Goal: Task Accomplishment & Management: Manage account settings

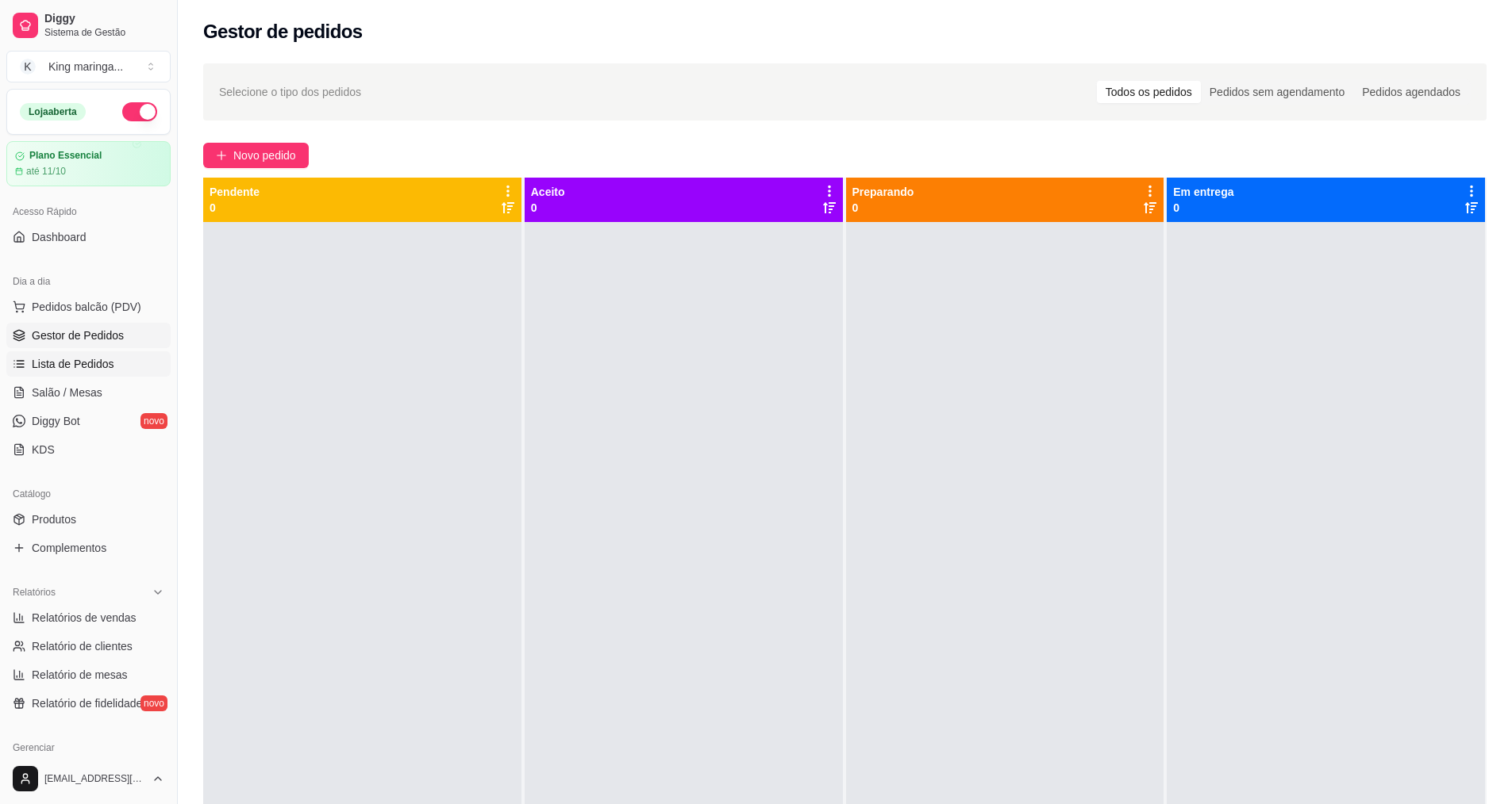
click at [106, 368] on span "Lista de Pedidos" at bounding box center [73, 364] width 83 height 16
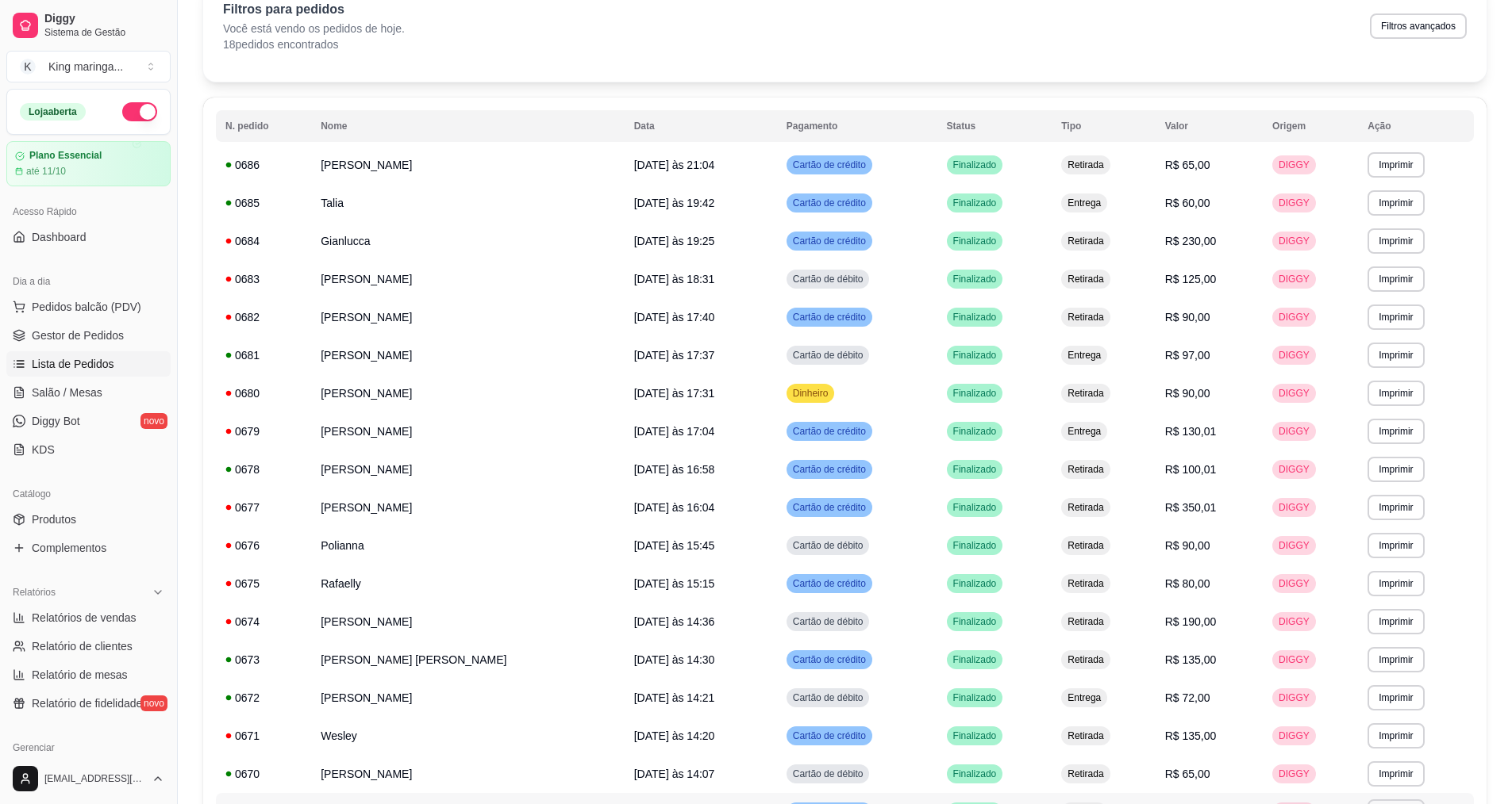
scroll to position [67, 0]
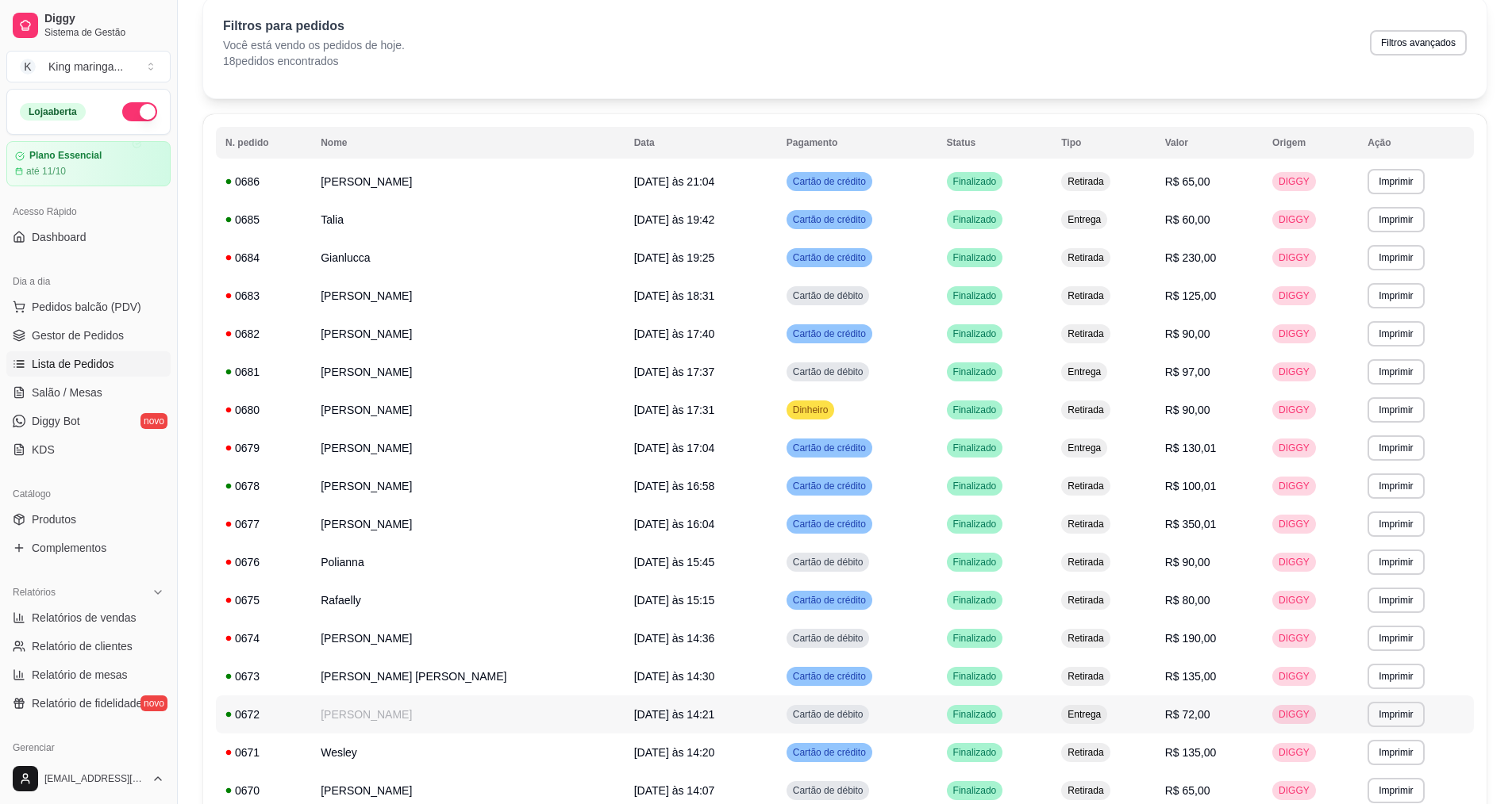
click at [790, 717] on span "Cartão de débito" at bounding box center [828, 715] width 77 height 13
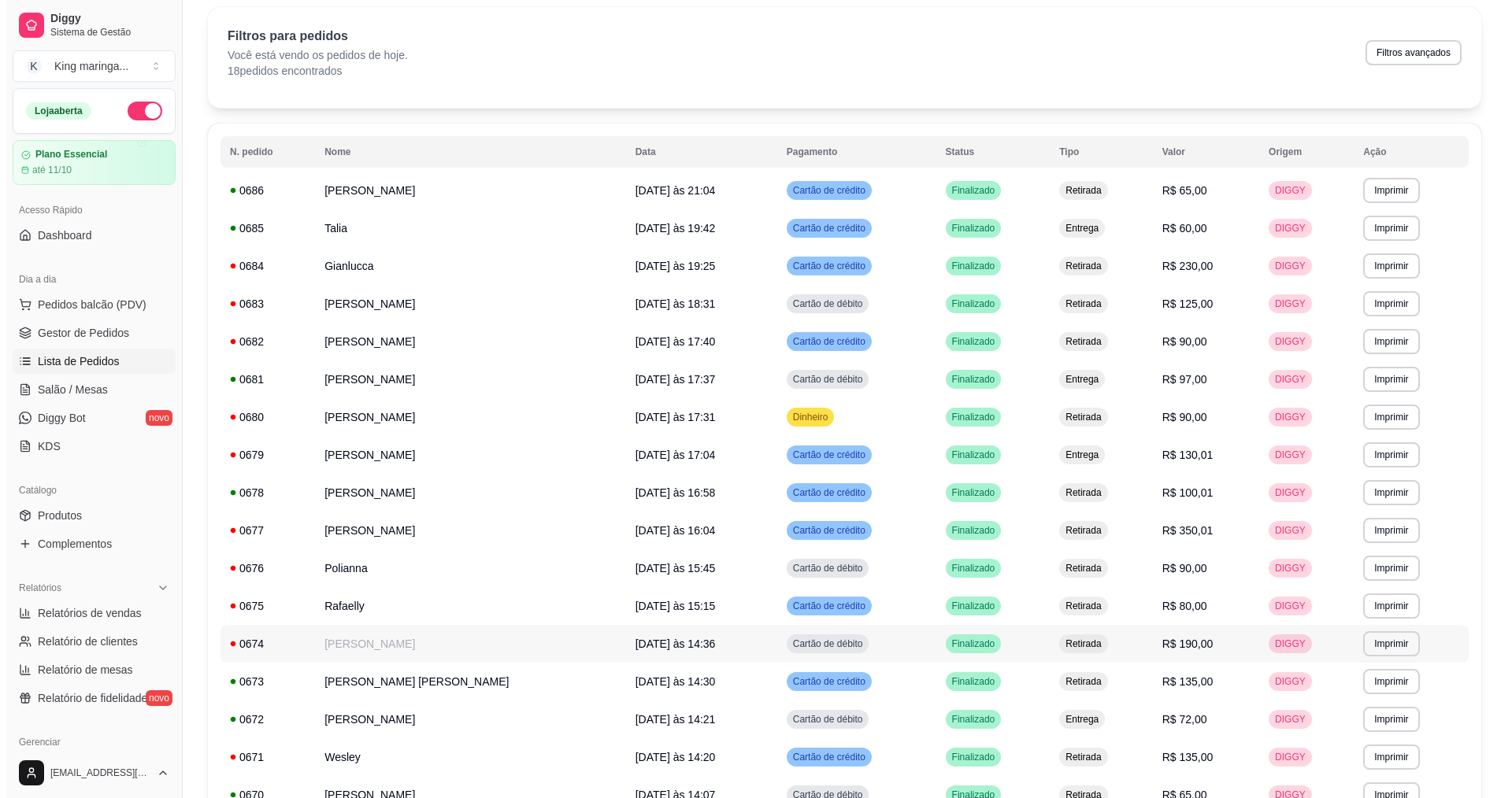
scroll to position [0, 0]
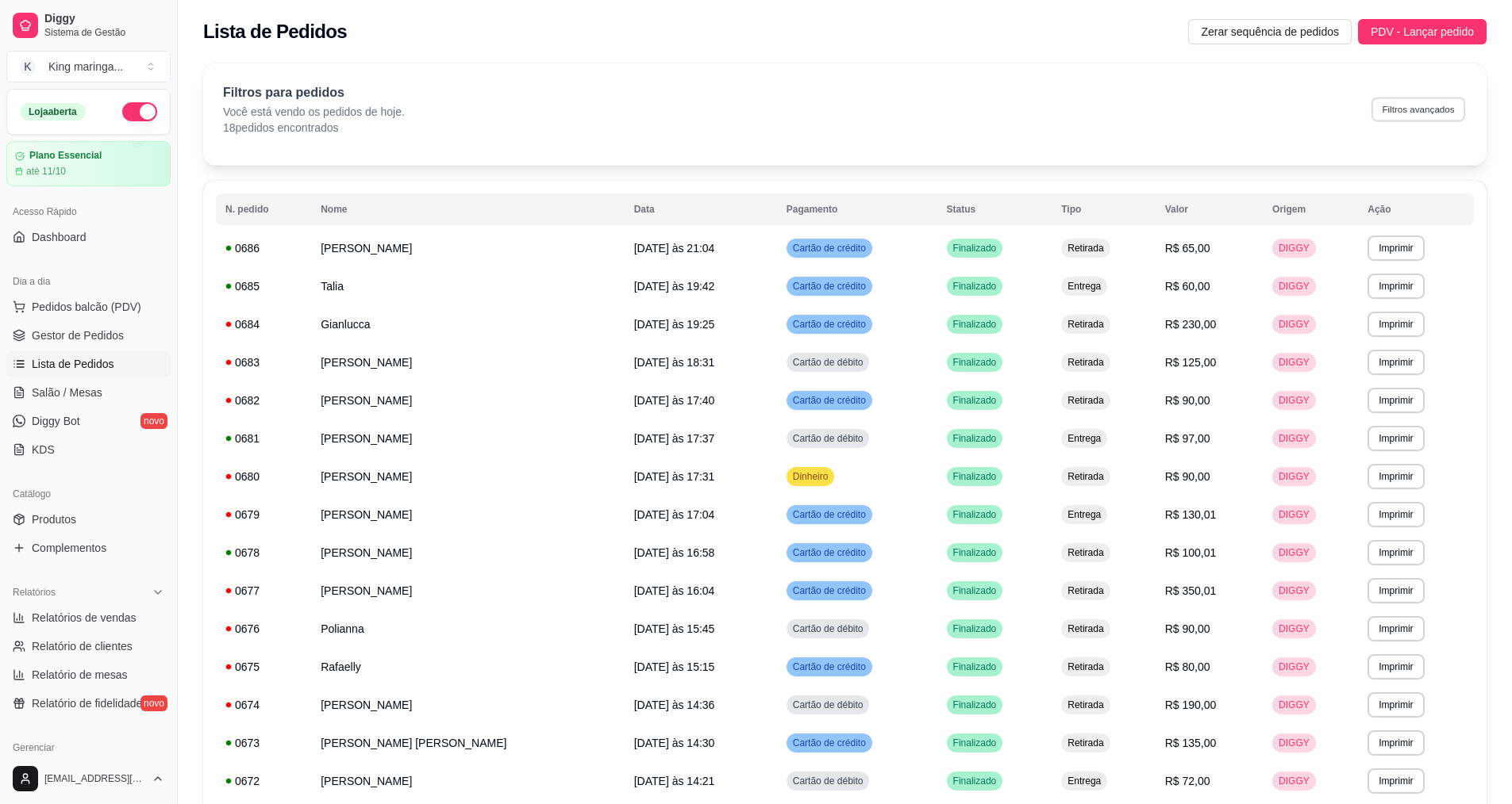
click at [1391, 107] on button "Filtros avançados" at bounding box center [1417, 109] width 93 height 24
select select "0"
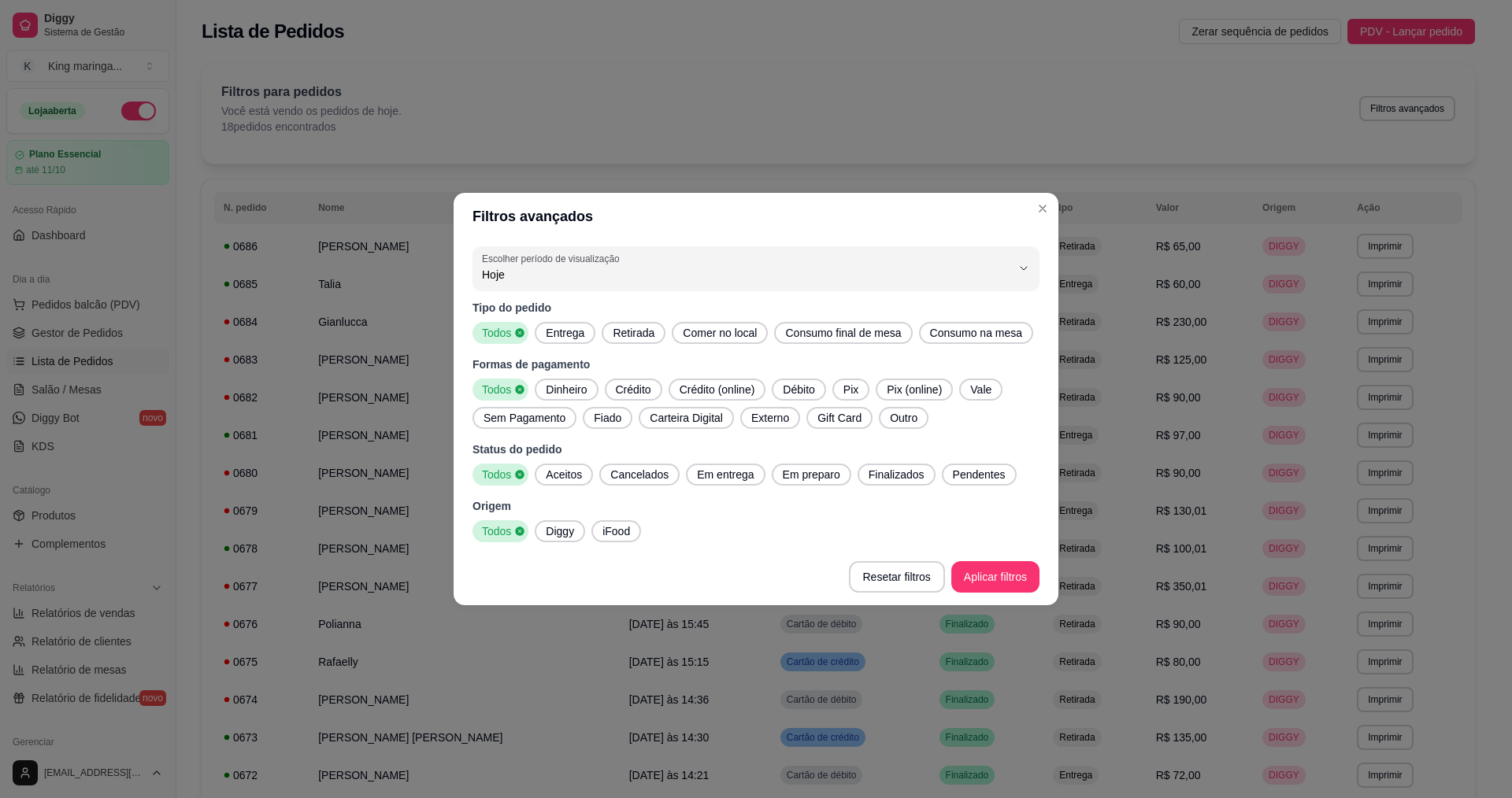
click at [557, 341] on div "Entrega" at bounding box center [565, 333] width 60 height 22
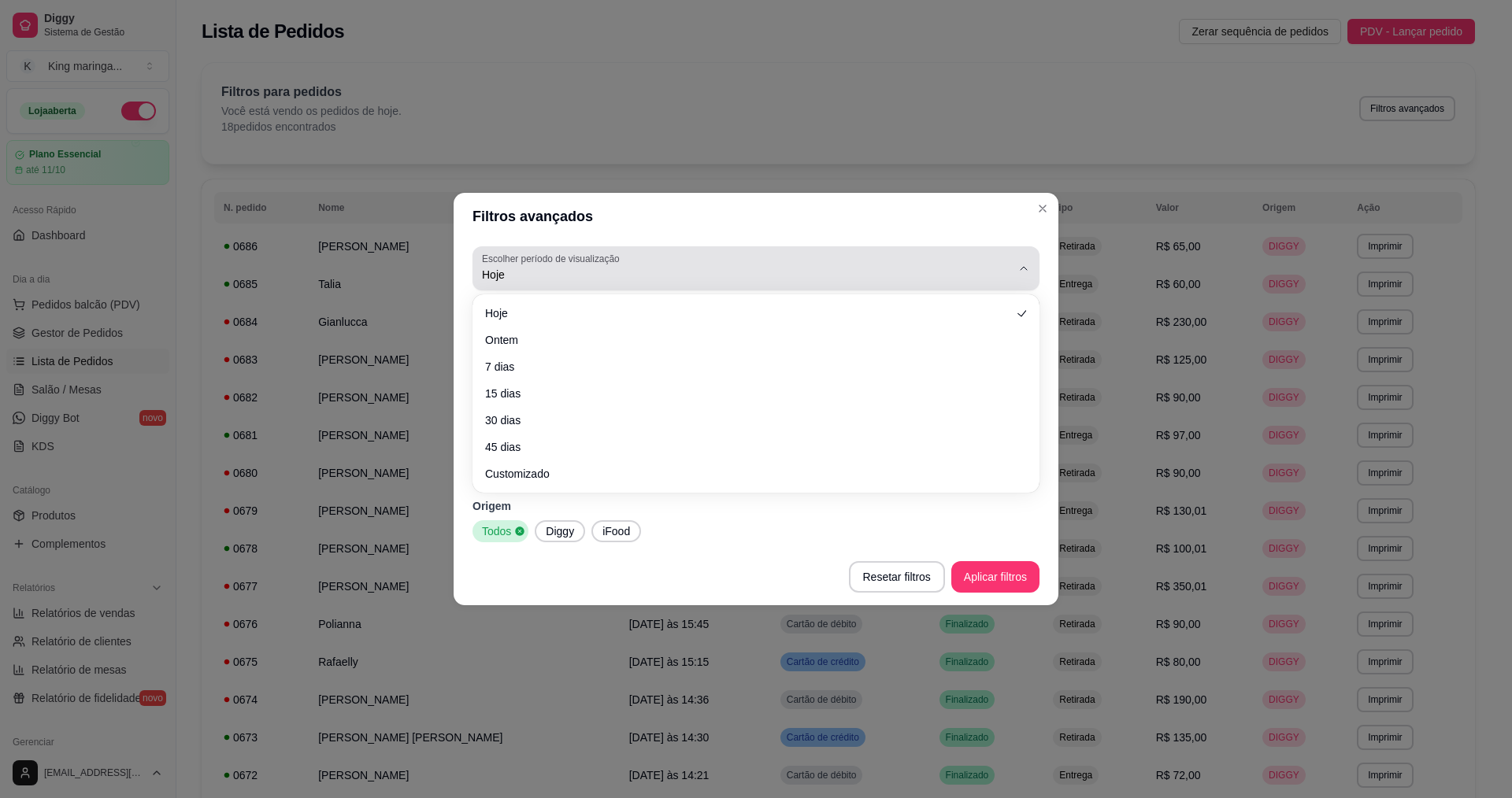
click at [1023, 267] on icon "button" at bounding box center [1024, 269] width 13 height 13
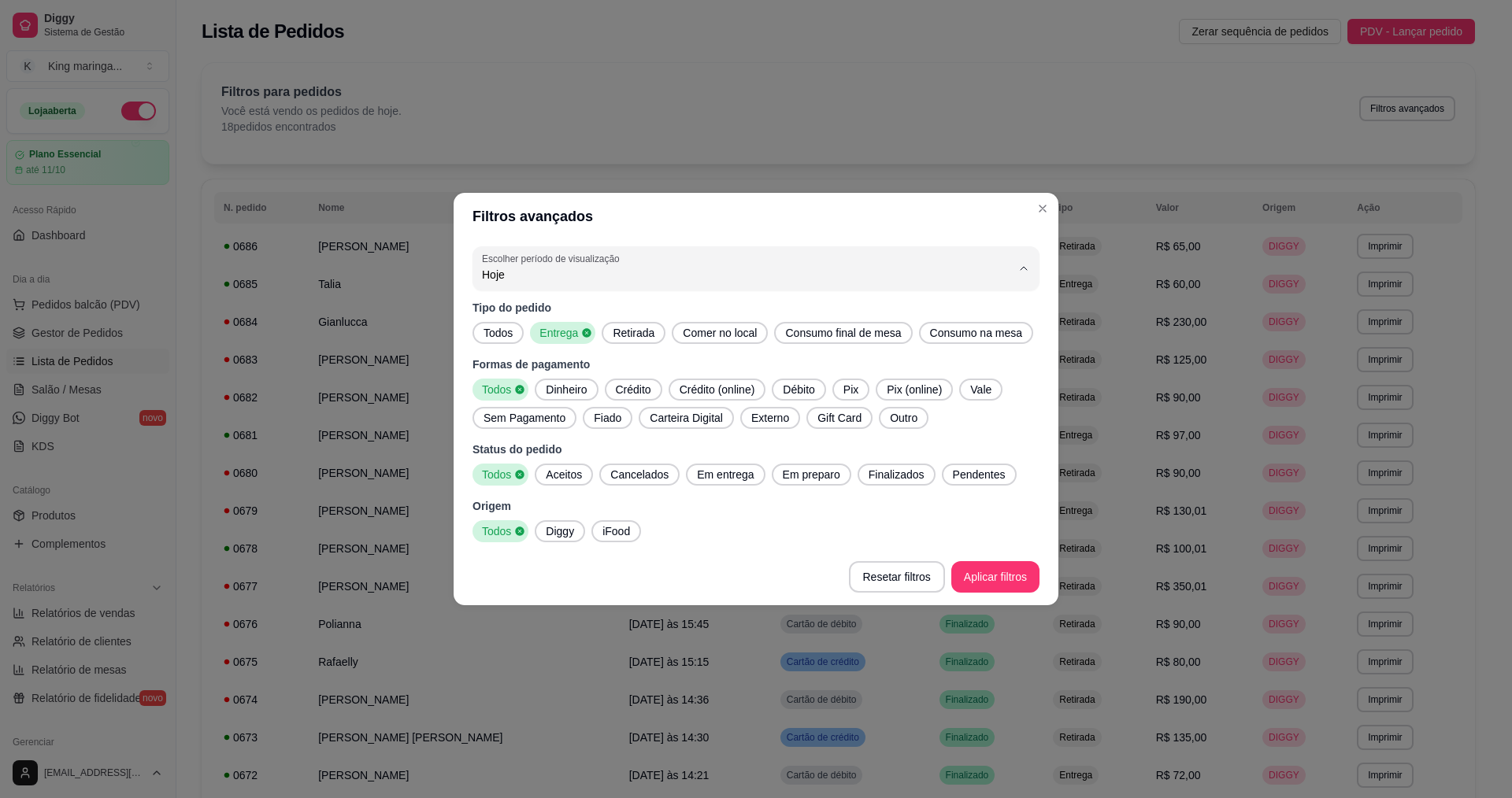
click at [624, 361] on span "7 dias" at bounding box center [748, 364] width 505 height 15
type input "7"
select select "7"
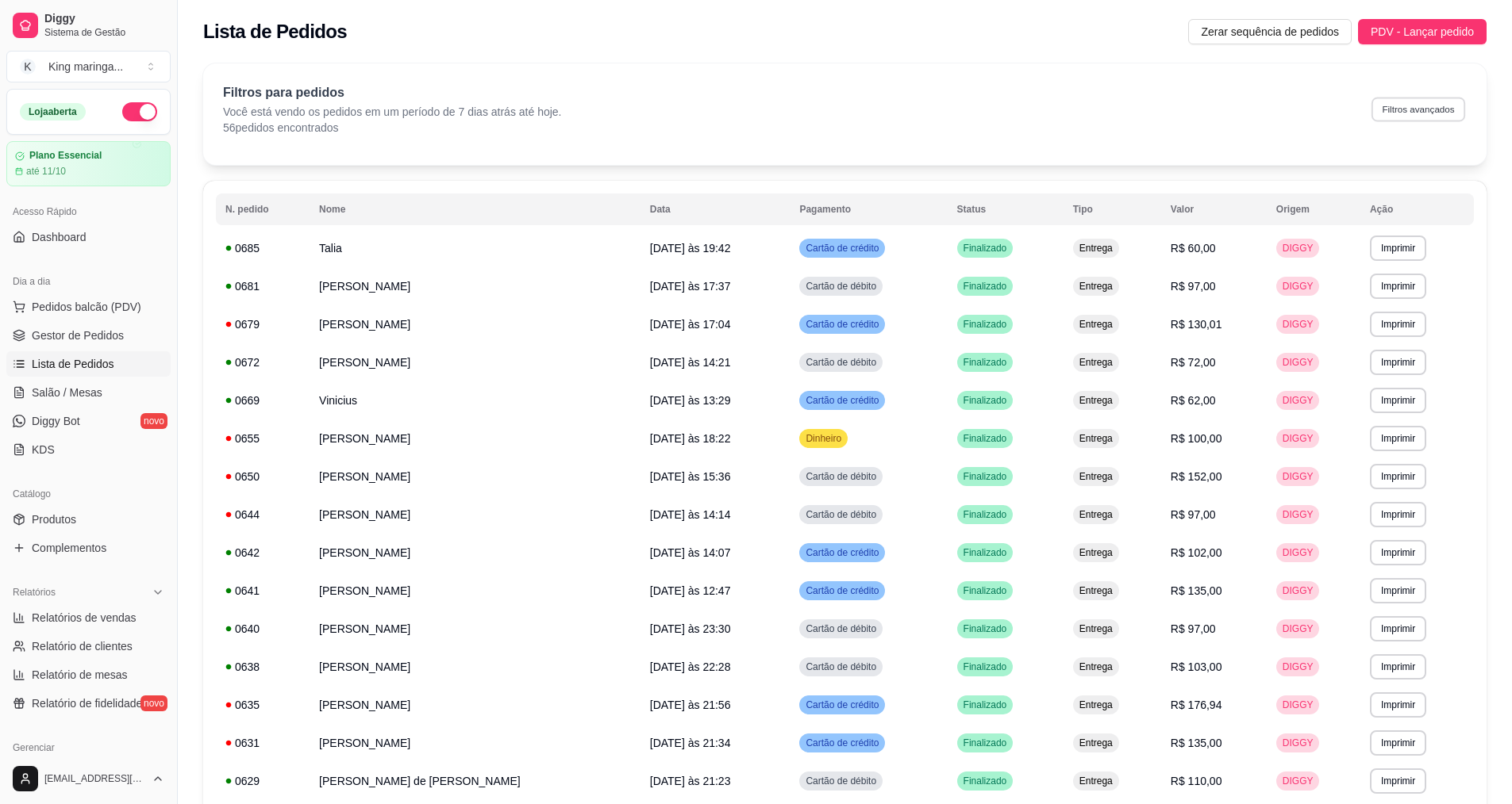
click at [1410, 117] on button "Filtros avançados" at bounding box center [1417, 109] width 93 height 24
select select "7"
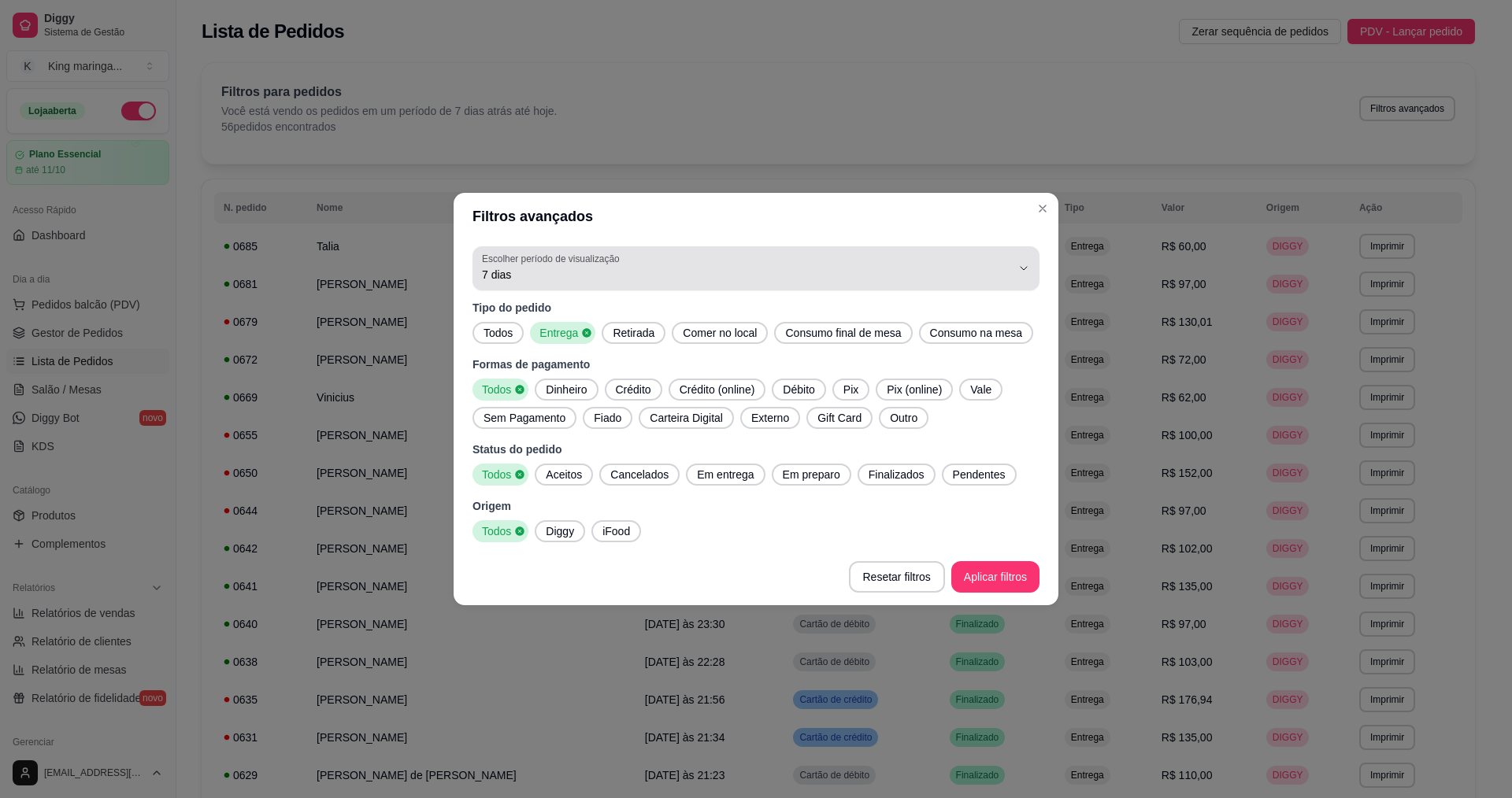
click at [496, 277] on span "7 dias" at bounding box center [746, 275] width 529 height 16
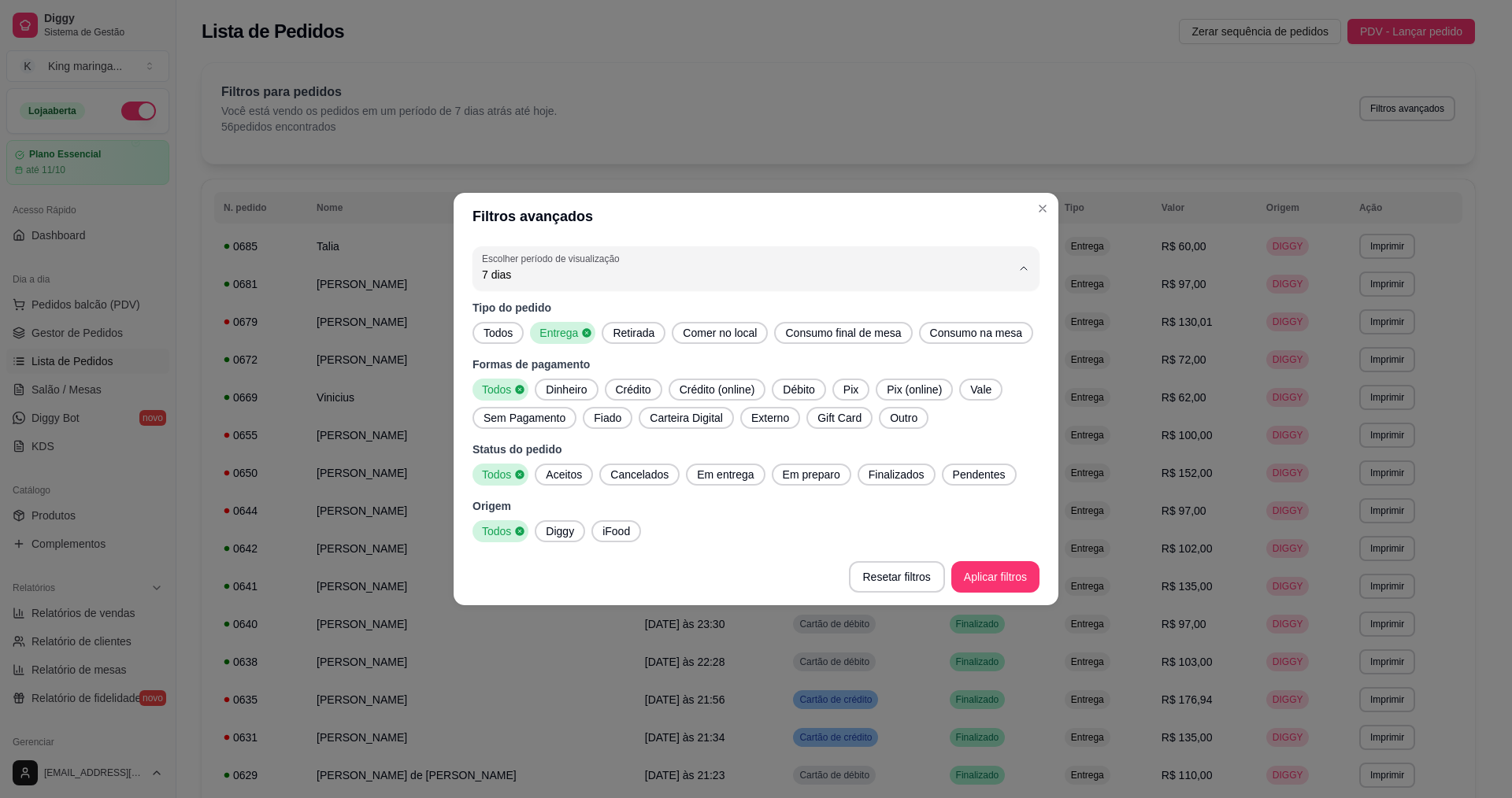
click at [501, 472] on span "Customizado" at bounding box center [748, 466] width 505 height 15
type input "-1"
select select "-1"
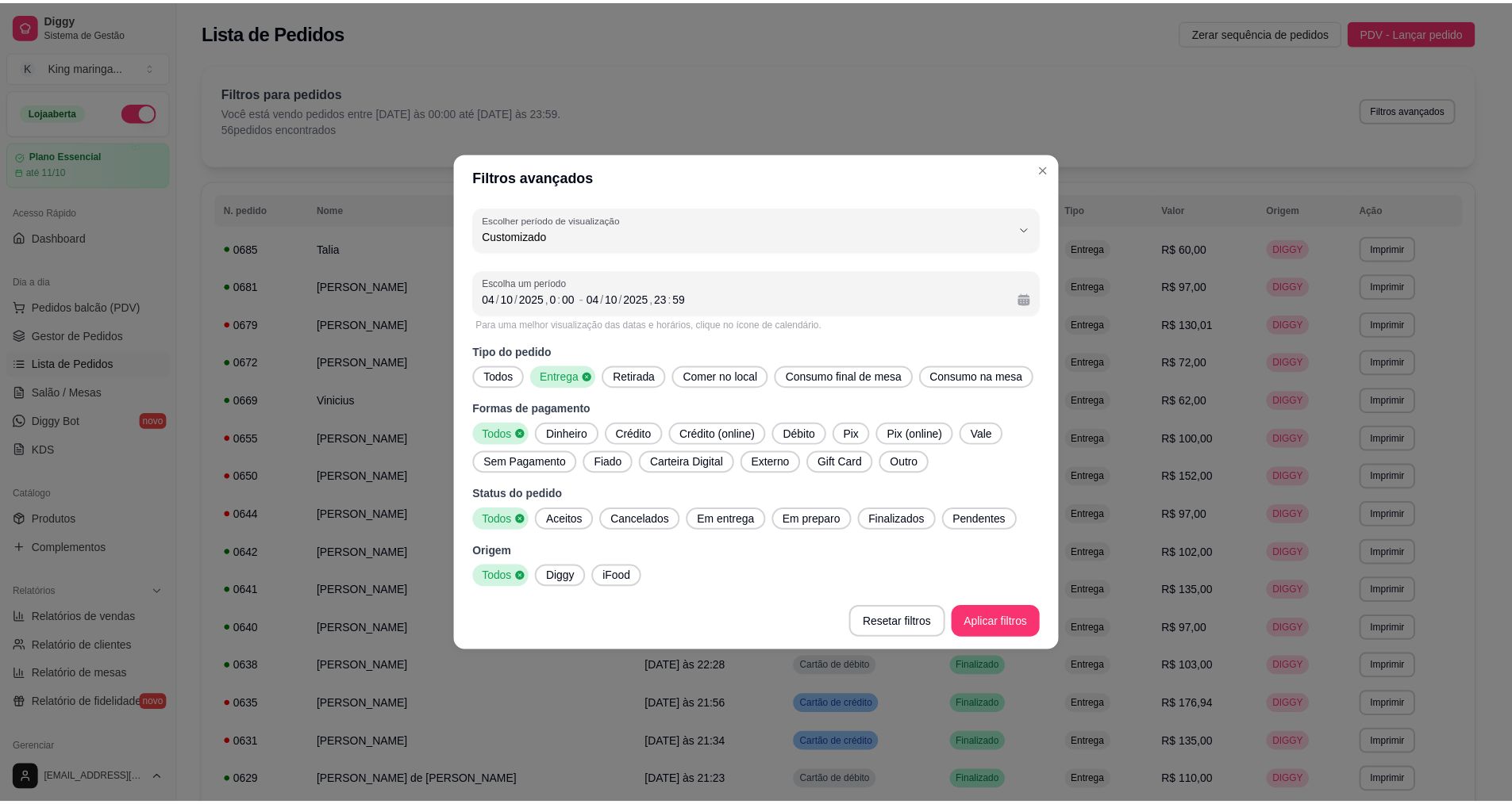
scroll to position [15, 0]
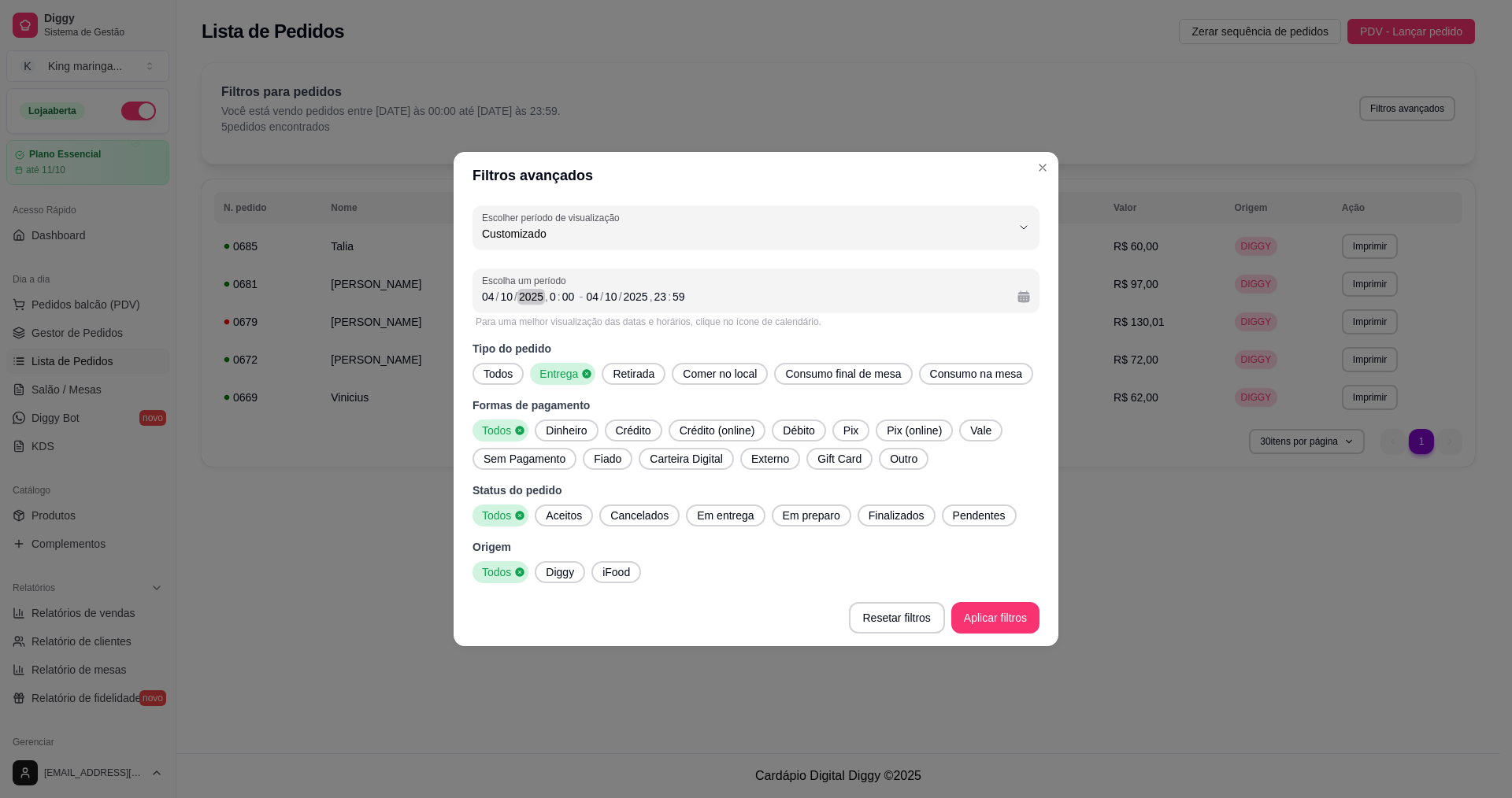
click at [521, 296] on div "2025" at bounding box center [531, 297] width 27 height 16
click at [488, 296] on div "04" at bounding box center [488, 297] width 16 height 16
drag, startPoint x: 613, startPoint y: 292, endPoint x: 635, endPoint y: 291, distance: 22.0
click at [614, 291] on div "10" at bounding box center [611, 297] width 16 height 16
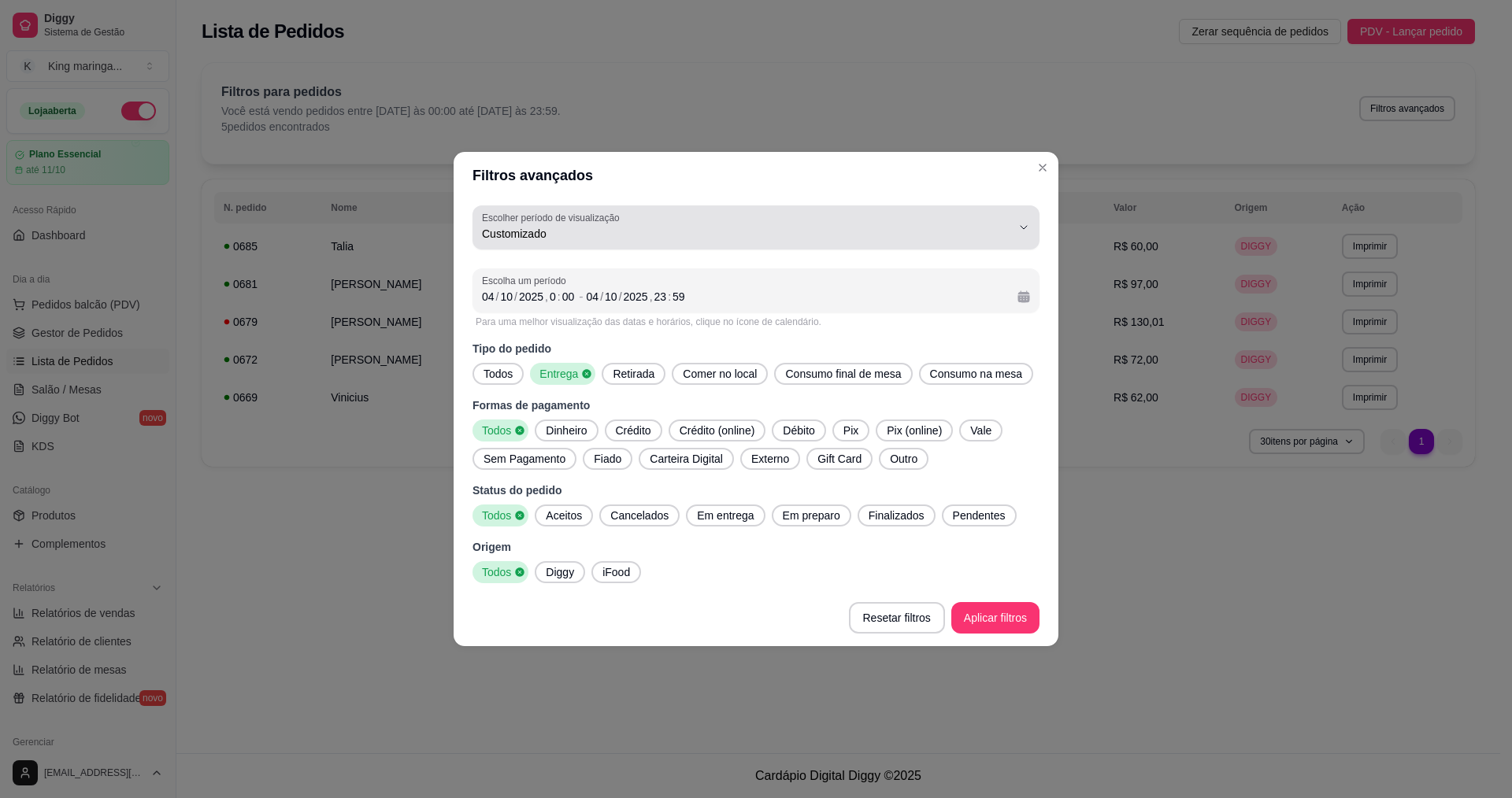
click at [577, 231] on span "Customizado" at bounding box center [746, 234] width 529 height 16
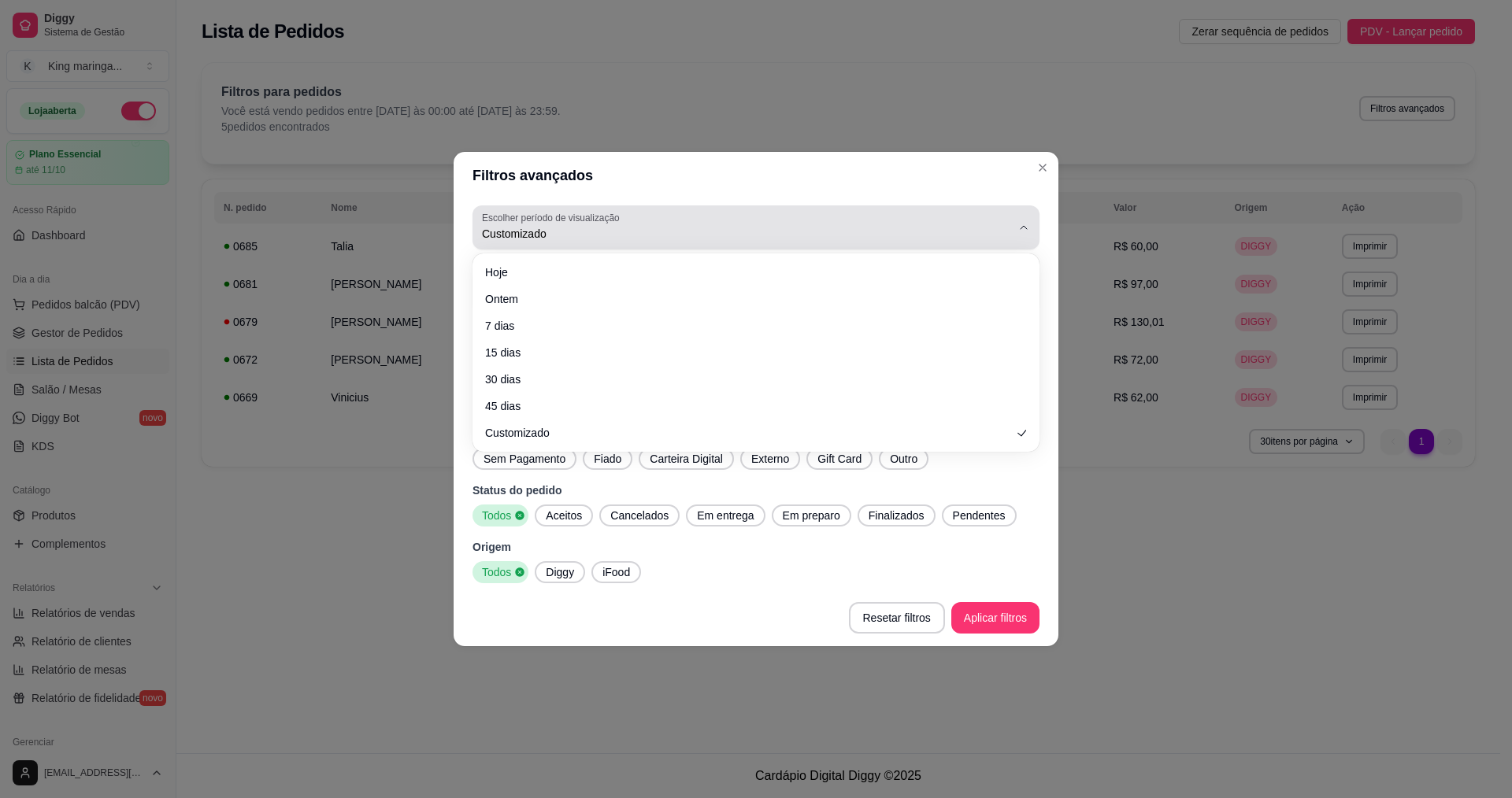
click at [577, 231] on span "Customizado" at bounding box center [746, 234] width 529 height 16
click at [593, 223] on label "Escolher período de visualização" at bounding box center [553, 217] width 143 height 14
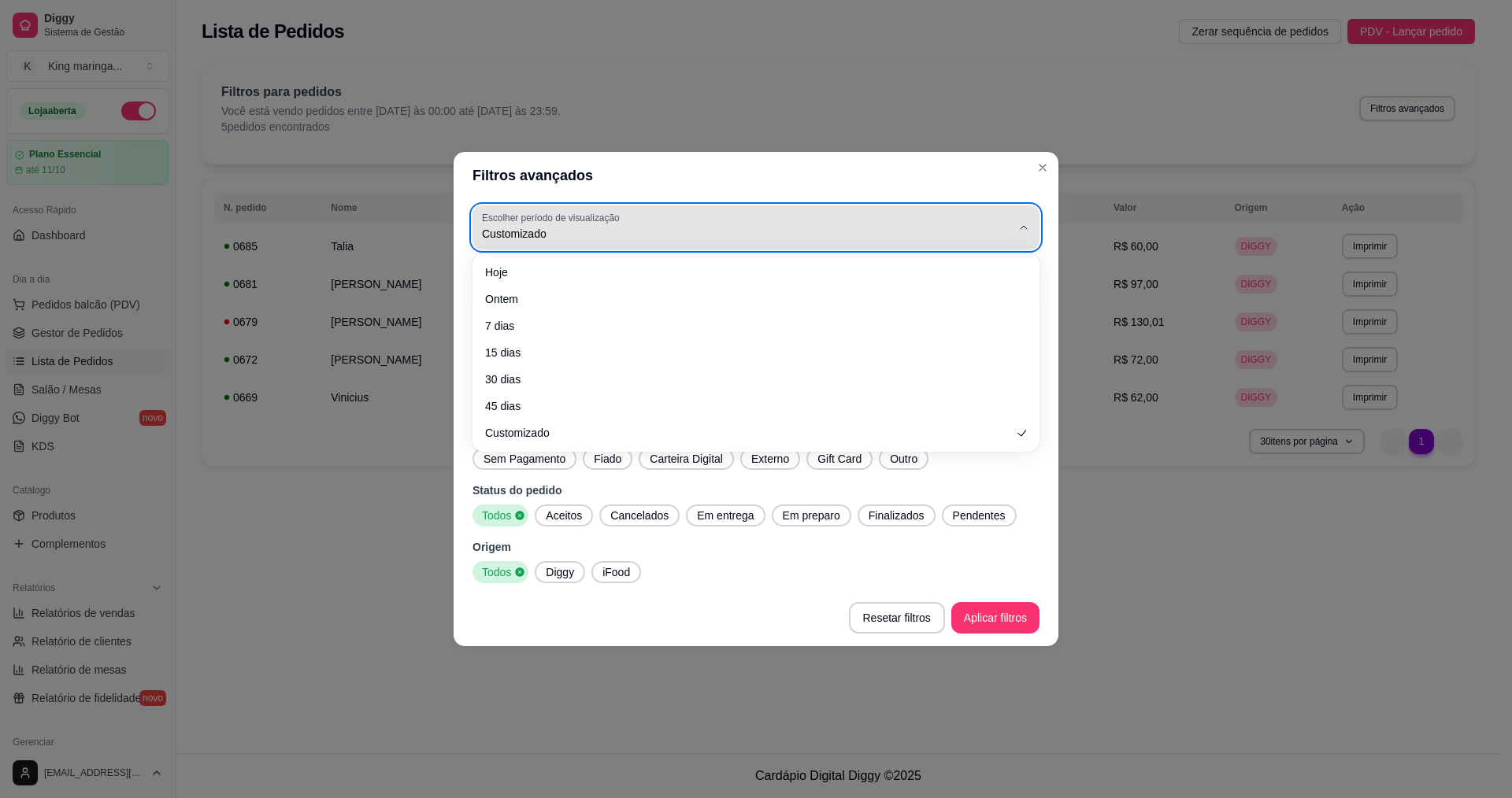
click at [759, 238] on span "Customizado" at bounding box center [746, 234] width 529 height 16
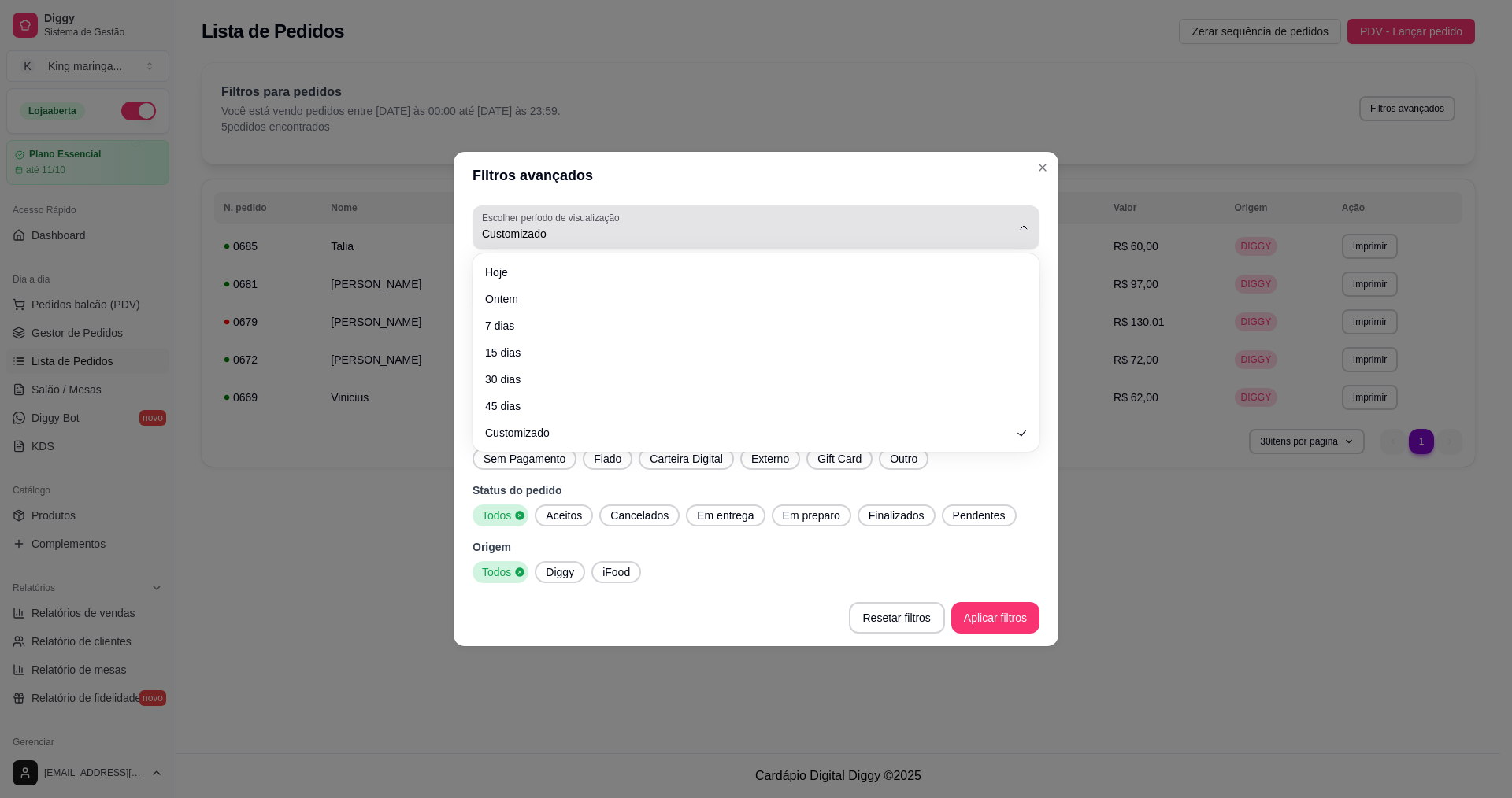
click at [663, 218] on div "Customizado" at bounding box center [746, 227] width 529 height 31
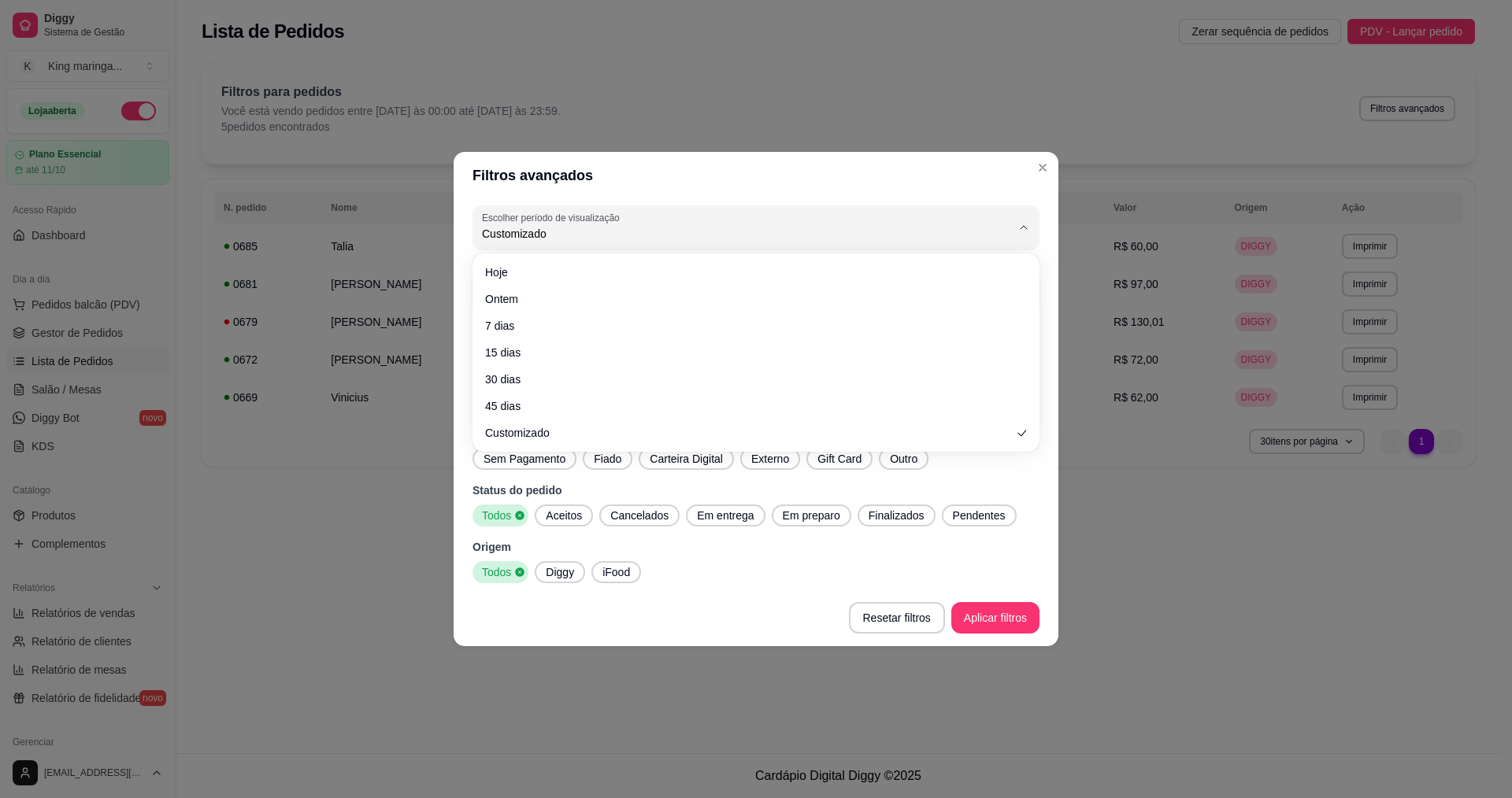
click at [685, 187] on header "Filtros avançados" at bounding box center [756, 176] width 605 height 48
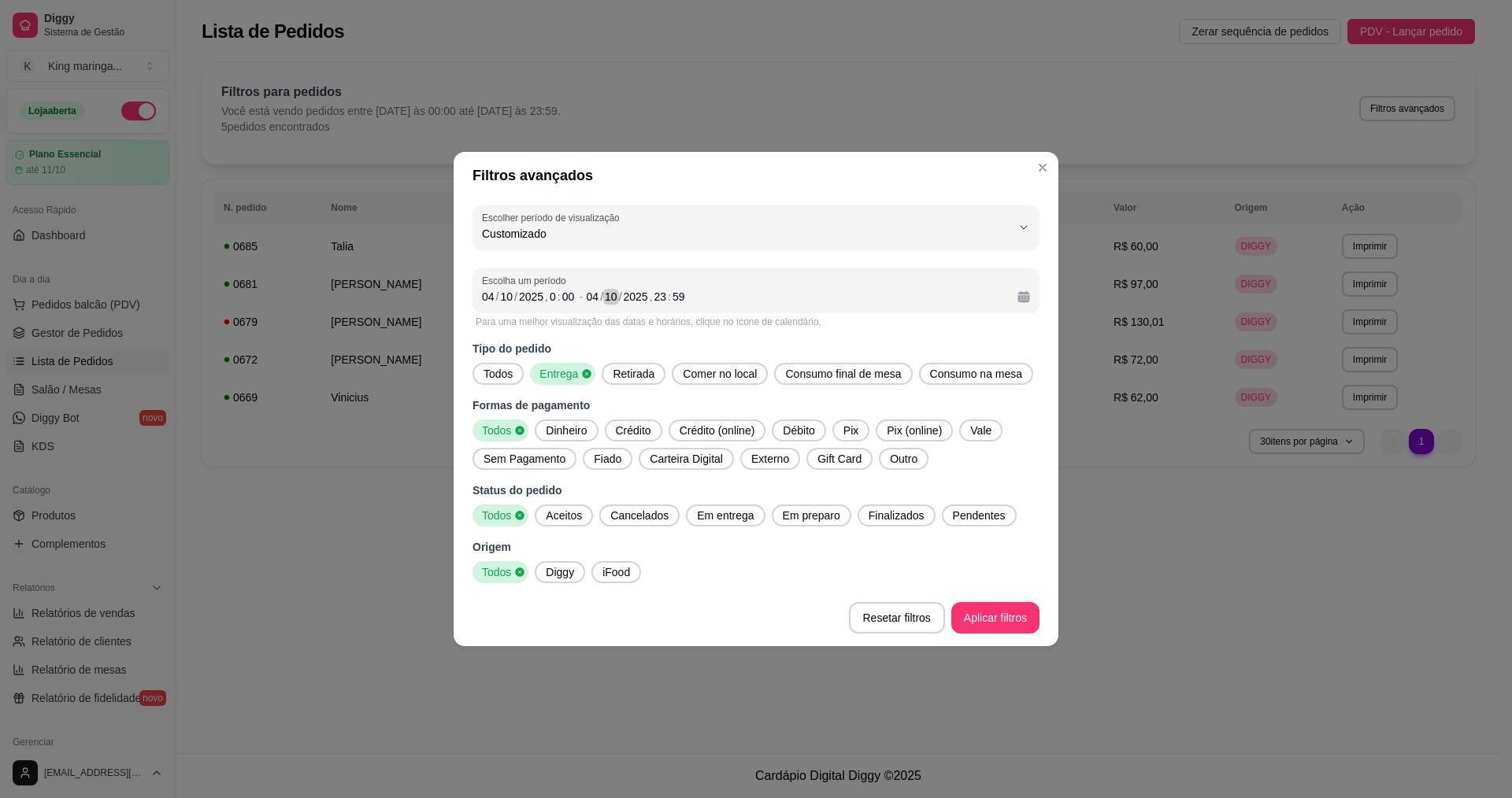
click at [616, 298] on div "10" at bounding box center [611, 297] width 16 height 16
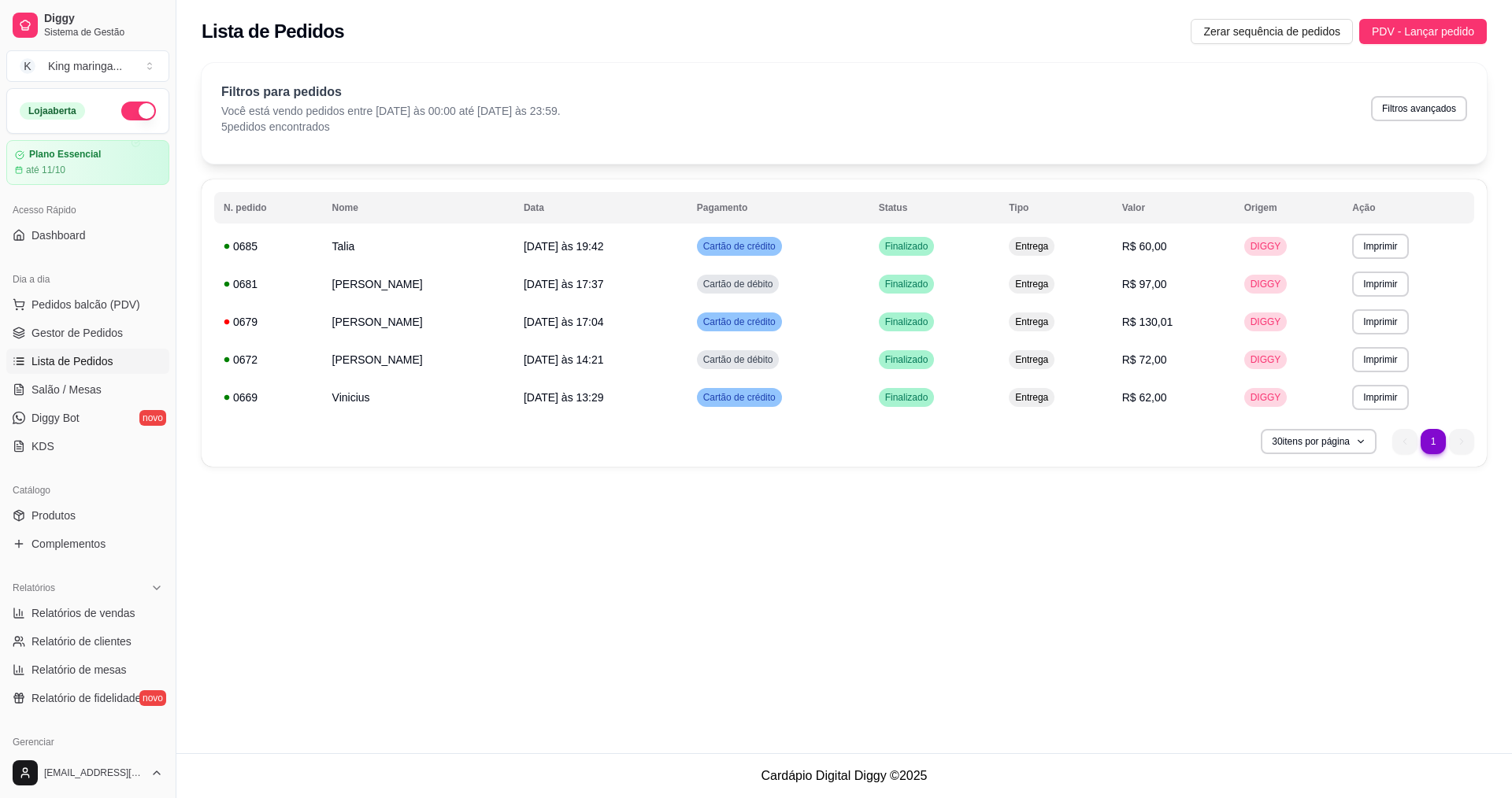
click at [97, 371] on link "Lista de Pedidos" at bounding box center [88, 361] width 163 height 25
click at [95, 352] on link "Lista de Pedidos" at bounding box center [88, 361] width 163 height 25
click at [89, 395] on span "Salão / Mesas" at bounding box center [66, 390] width 70 height 16
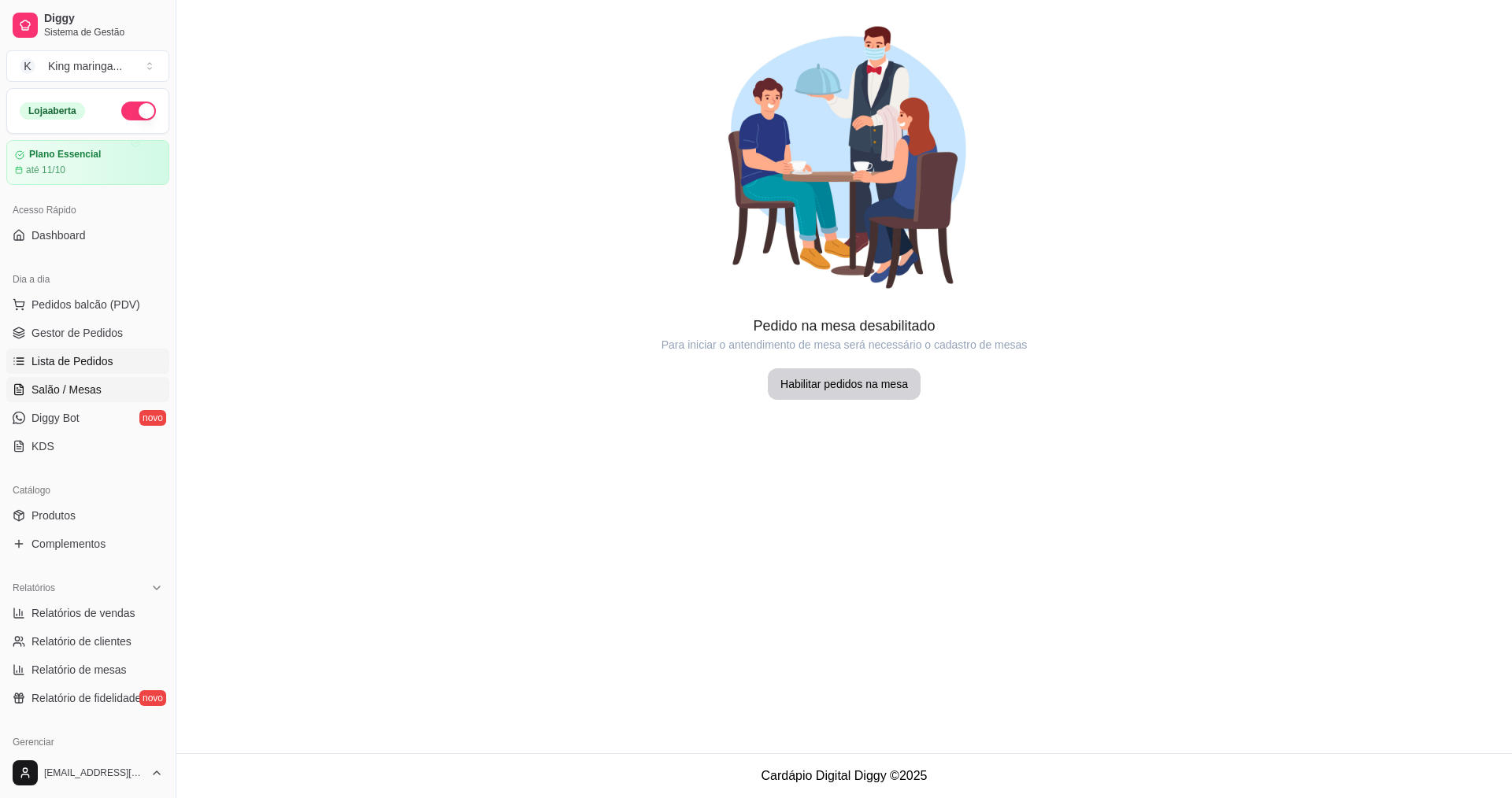
click at [96, 366] on span "Lista de Pedidos" at bounding box center [72, 362] width 82 height 16
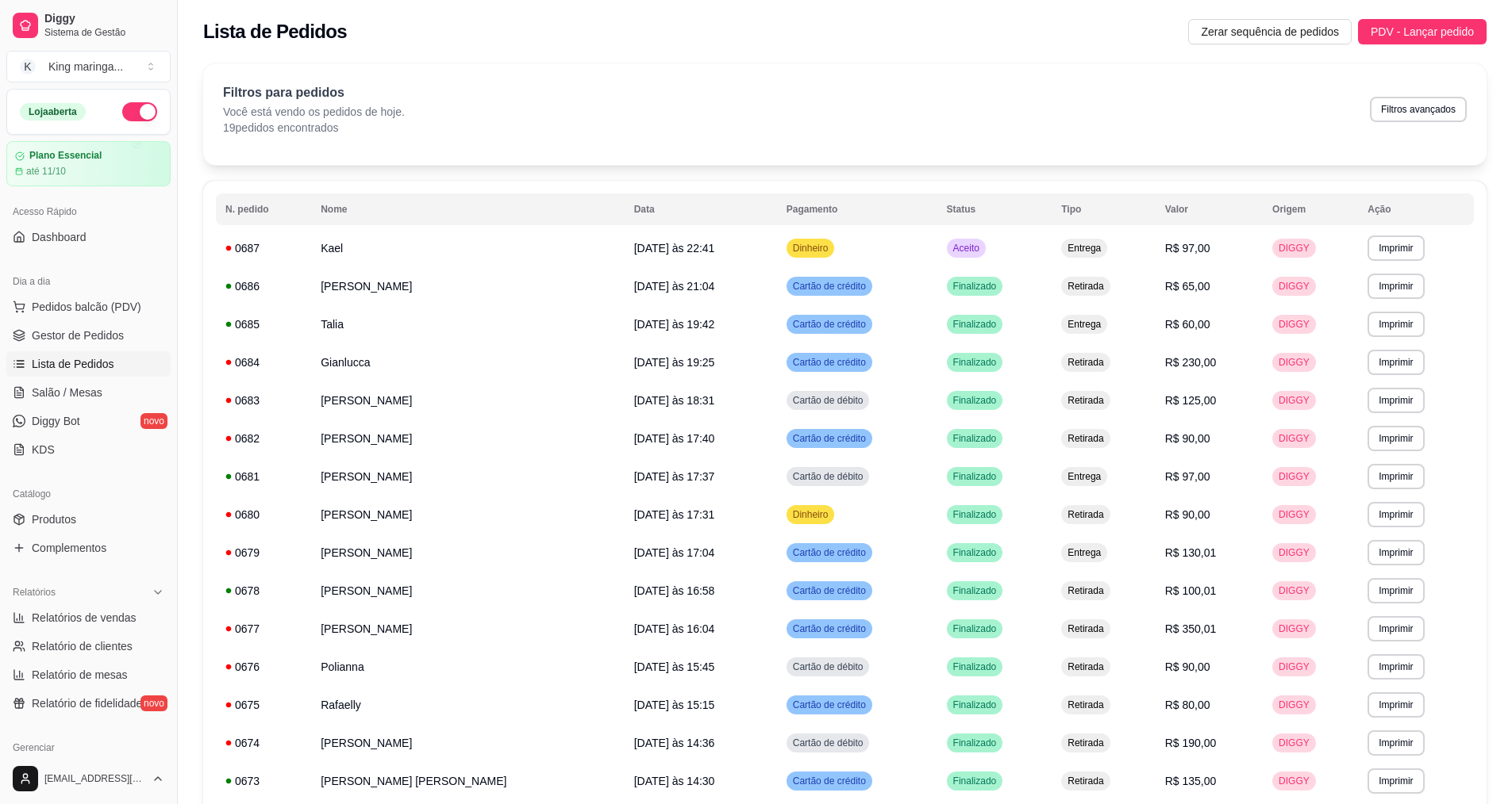
click at [106, 374] on link "Lista de Pedidos" at bounding box center [88, 363] width 164 height 25
click at [98, 398] on span "Salão / Mesas" at bounding box center [67, 393] width 71 height 16
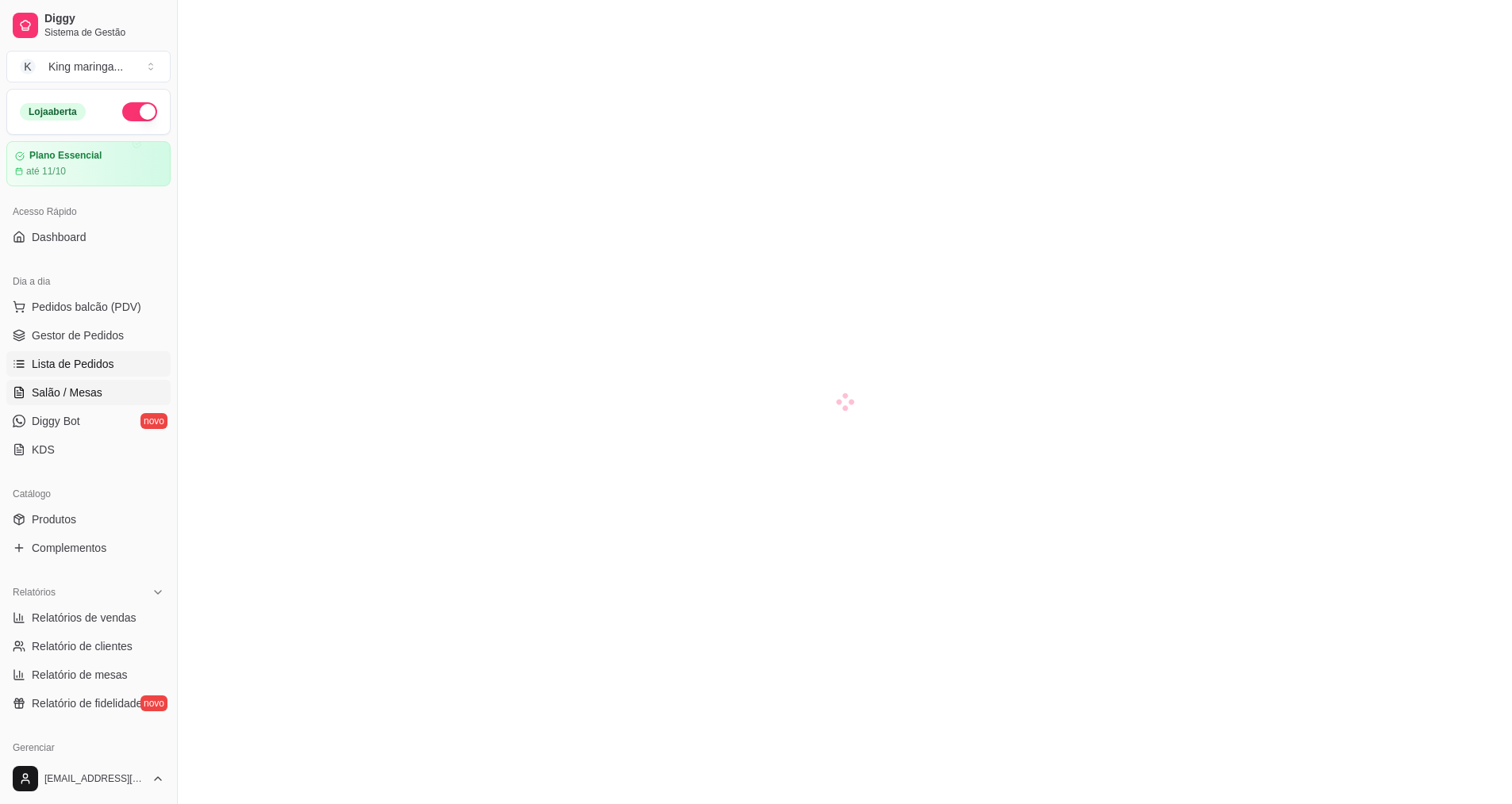
click at [97, 361] on span "Lista de Pedidos" at bounding box center [73, 364] width 83 height 16
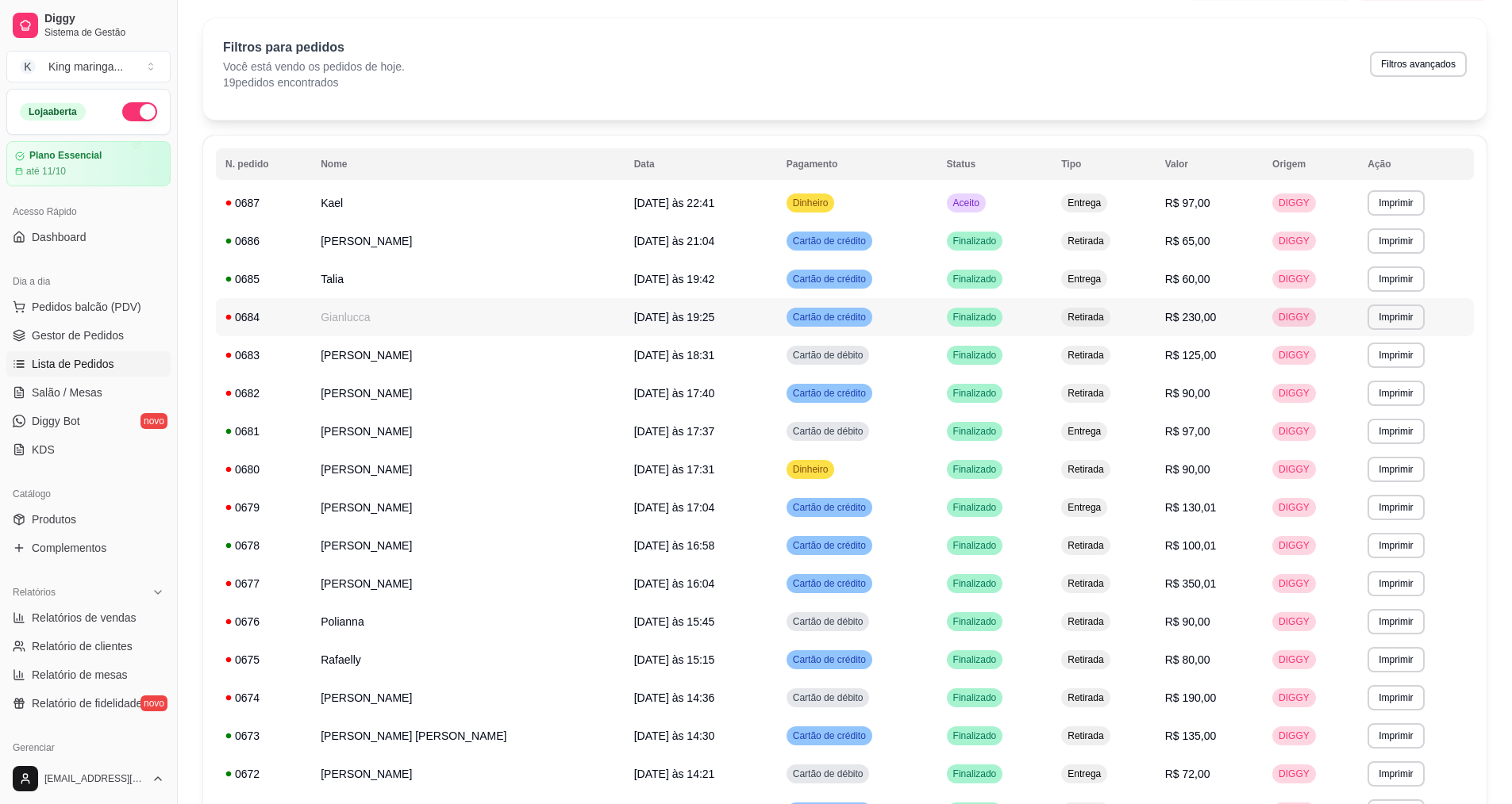
scroll to position [25, 0]
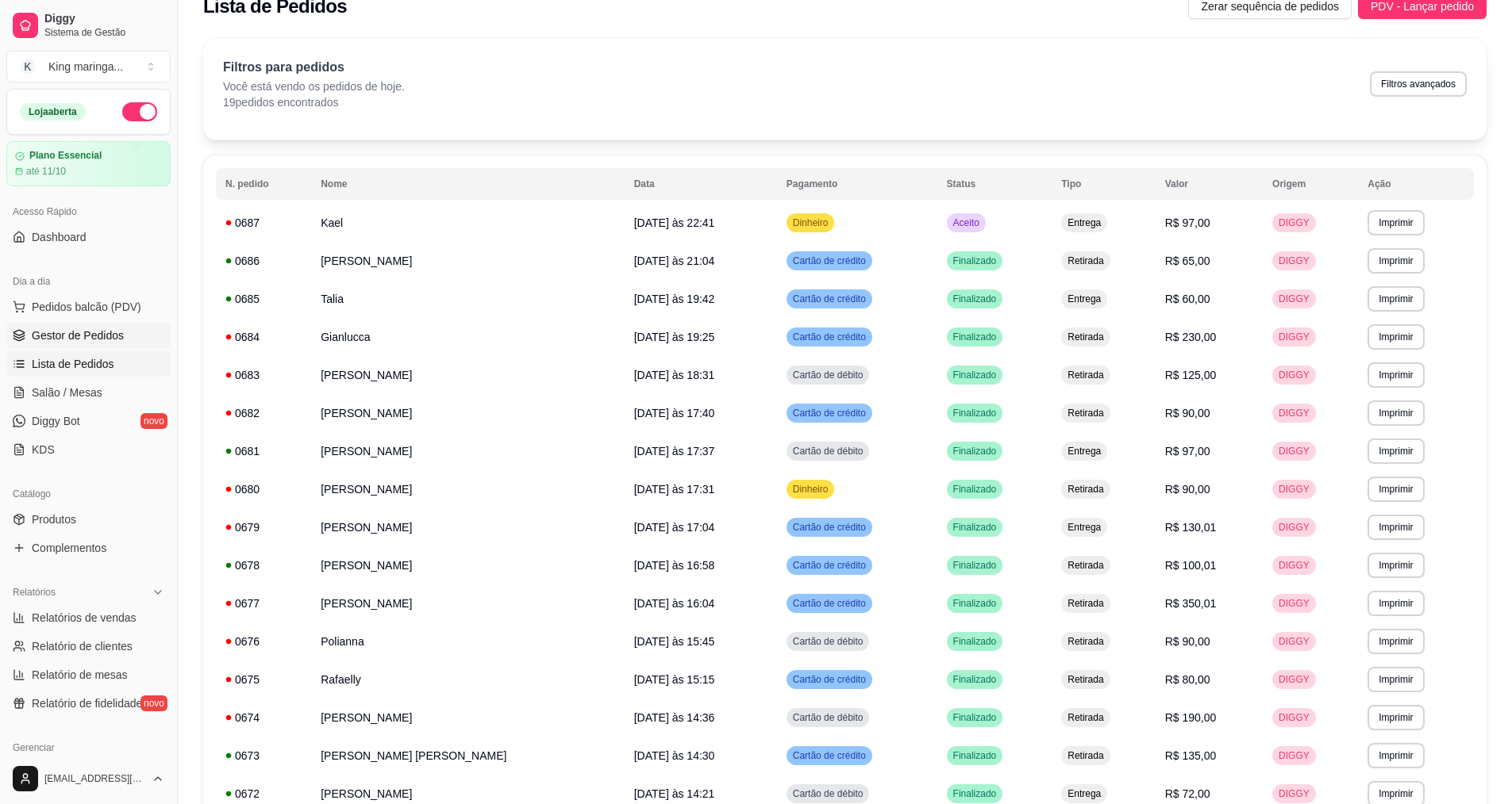
click at [84, 333] on span "Gestor de Pedidos" at bounding box center [77, 336] width 92 height 16
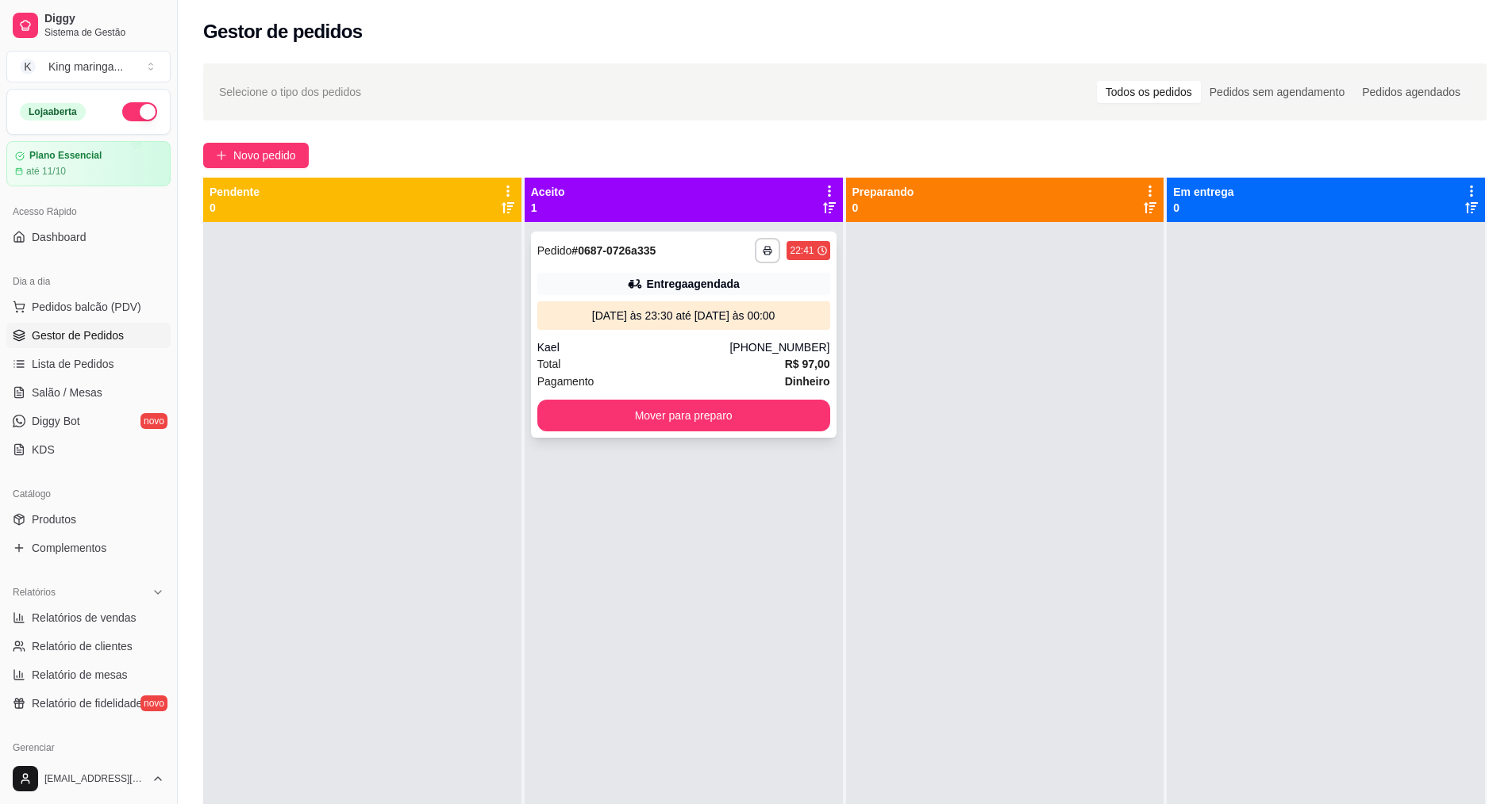
click at [640, 416] on button "Mover para preparo" at bounding box center [683, 415] width 293 height 32
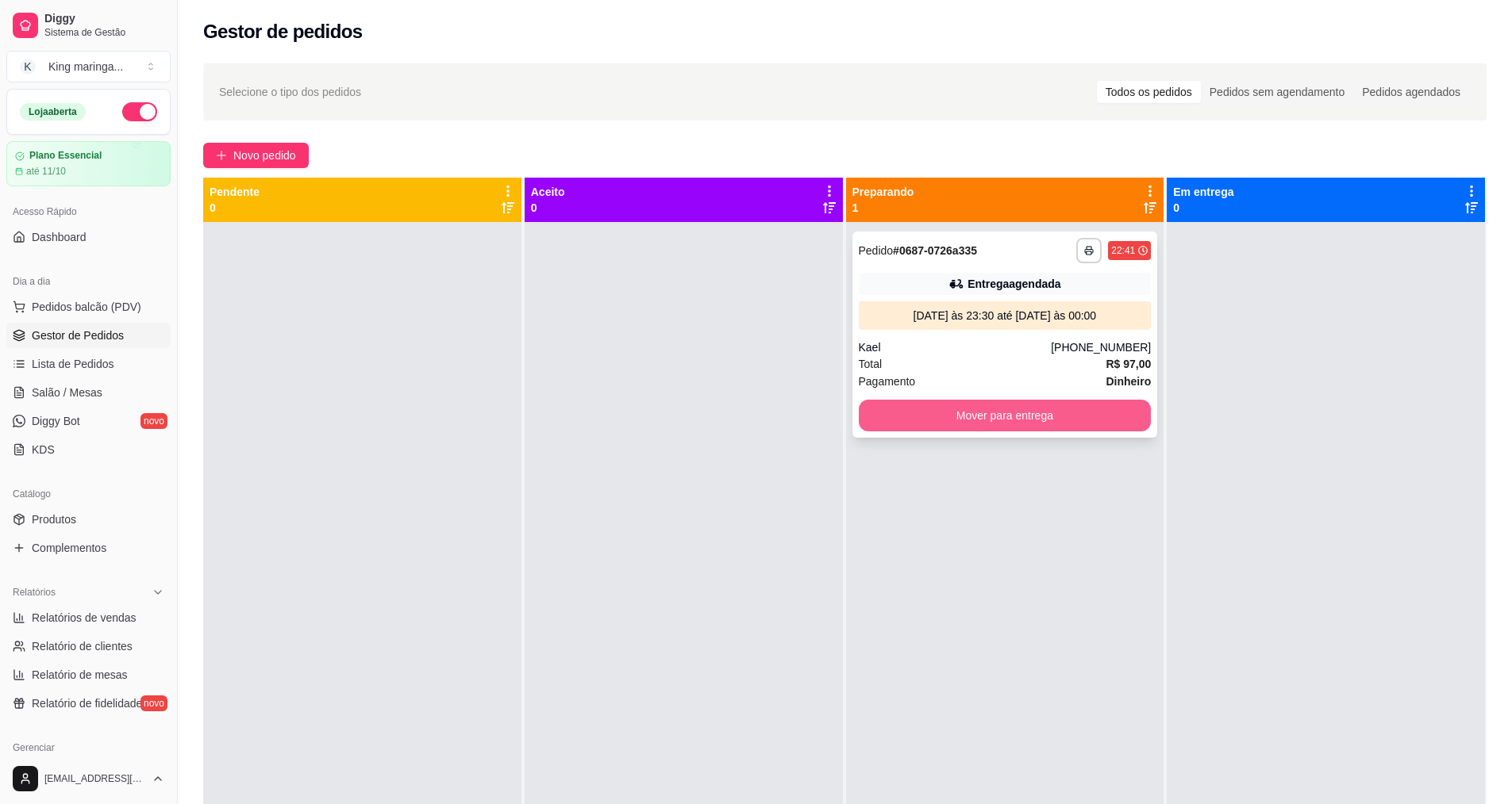
click at [1003, 414] on button "Mover para entrega" at bounding box center [1005, 415] width 293 height 32
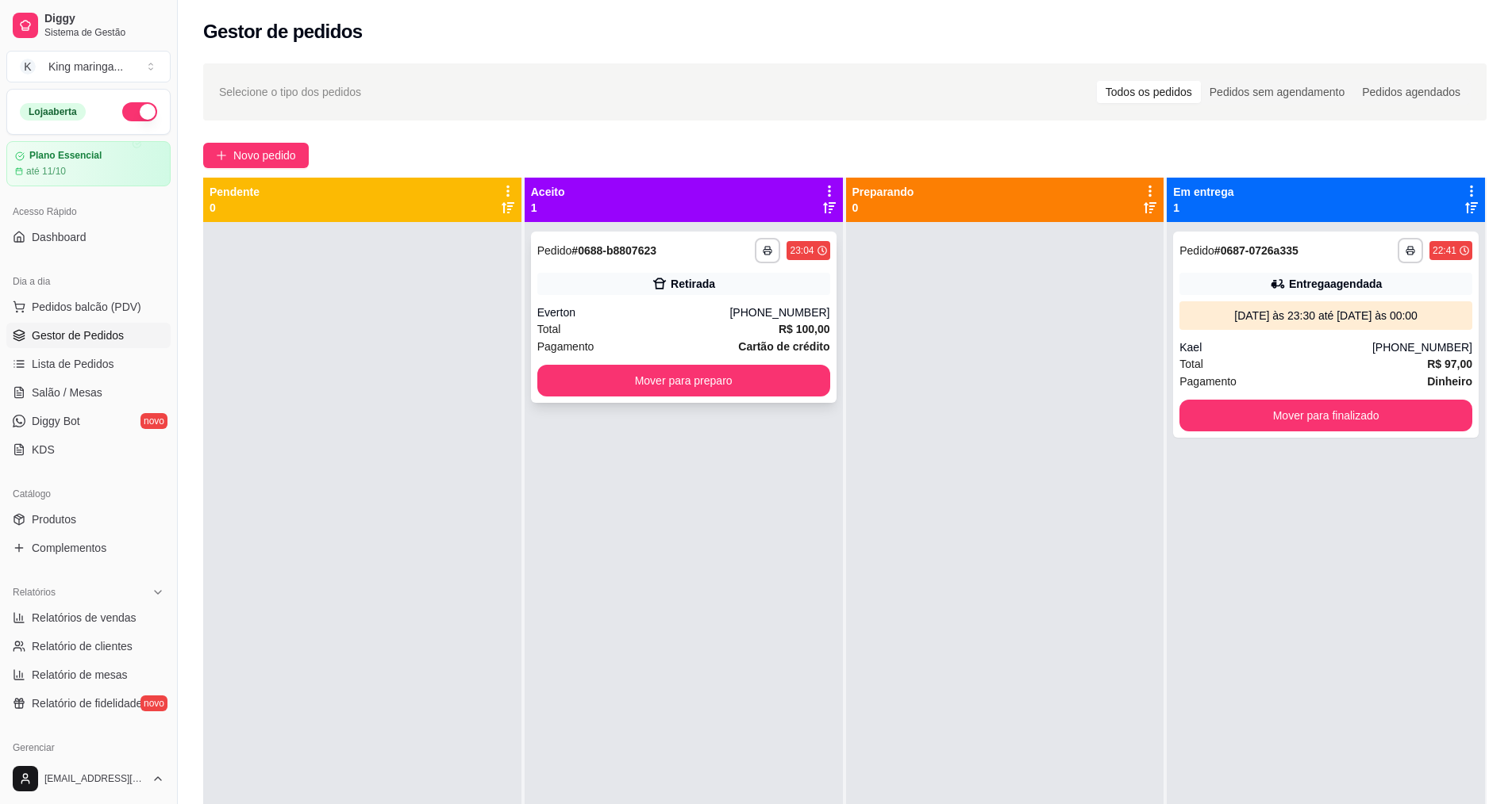
click at [720, 362] on div "**********" at bounding box center [683, 316] width 305 height 171
click at [763, 385] on button "Mover para preparo" at bounding box center [683, 381] width 293 height 32
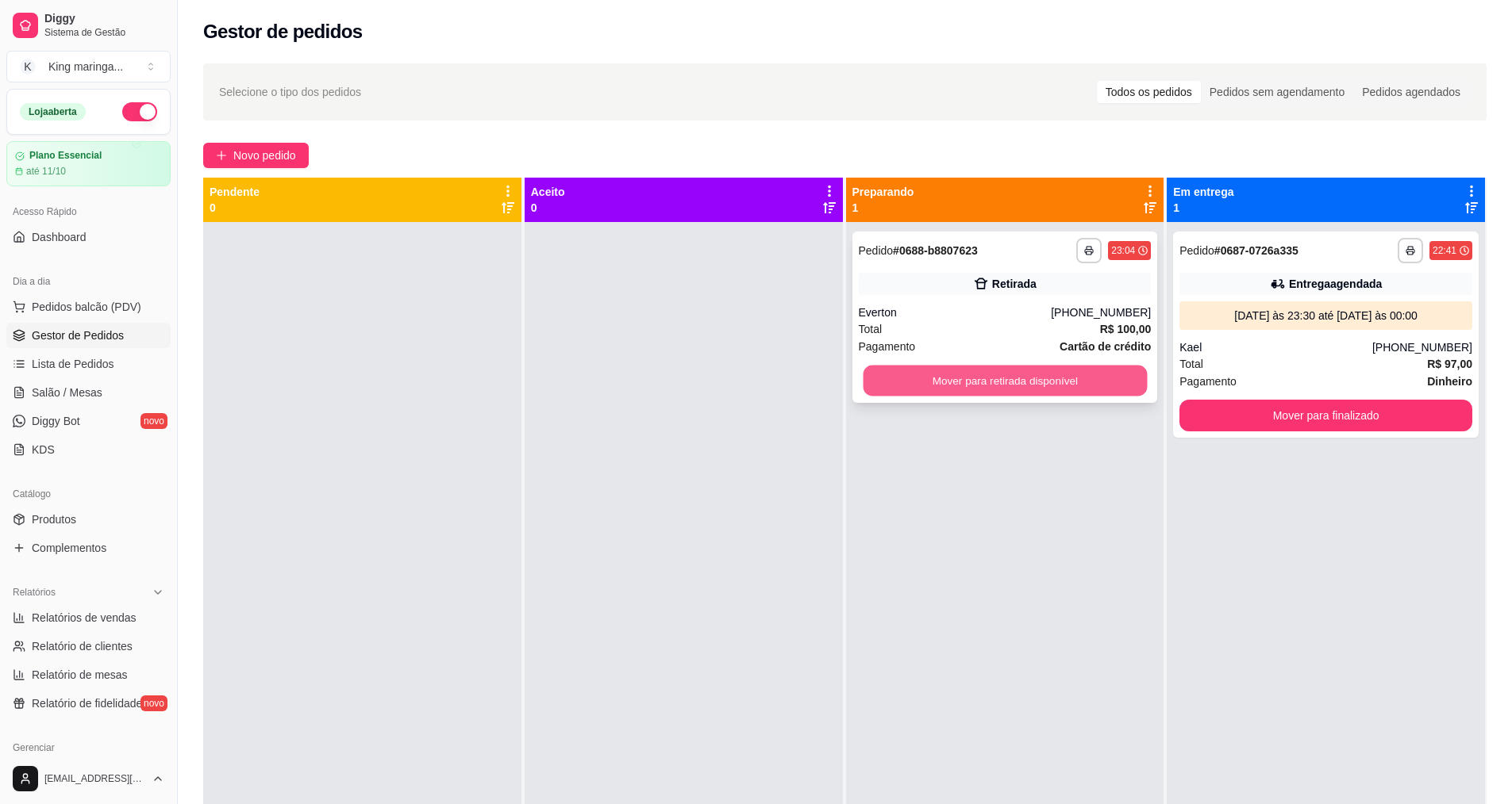
click at [991, 384] on button "Mover para retirada disponível" at bounding box center [1005, 381] width 284 height 31
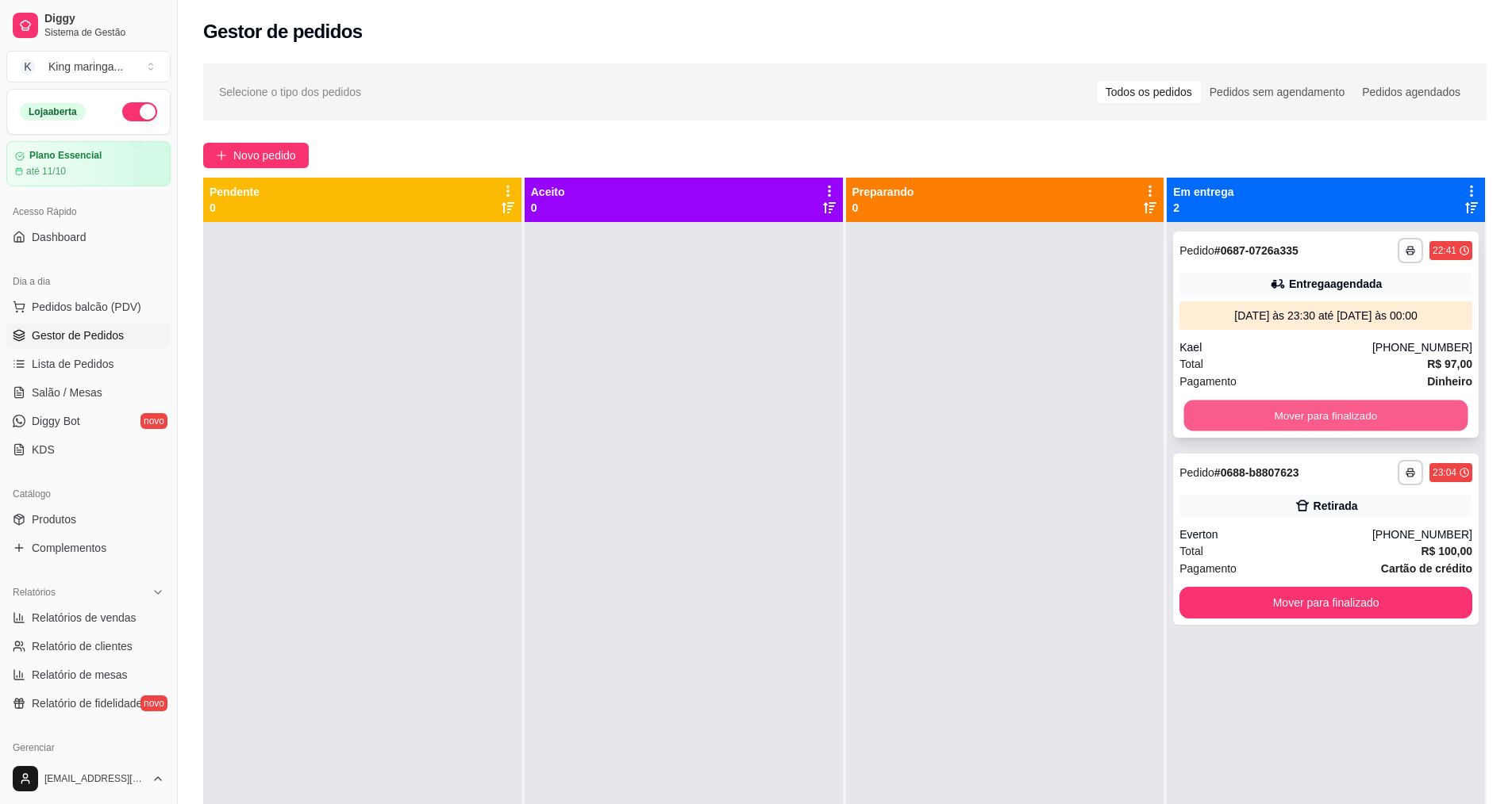
click at [1264, 423] on button "Mover para finalizado" at bounding box center [1326, 416] width 284 height 31
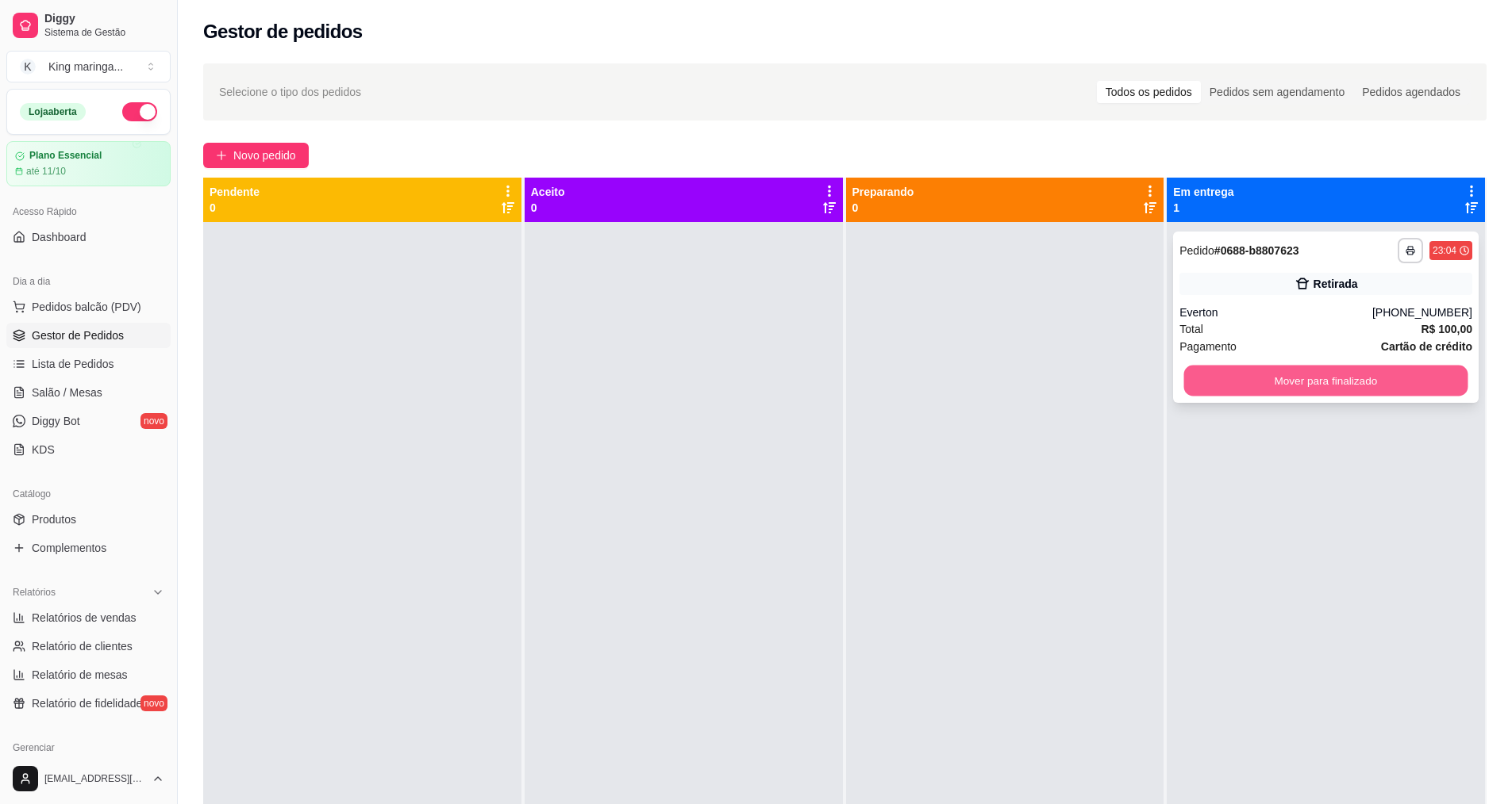
click at [1311, 380] on button "Mover para finalizado" at bounding box center [1326, 381] width 284 height 31
